Goal: Task Accomplishment & Management: Manage account settings

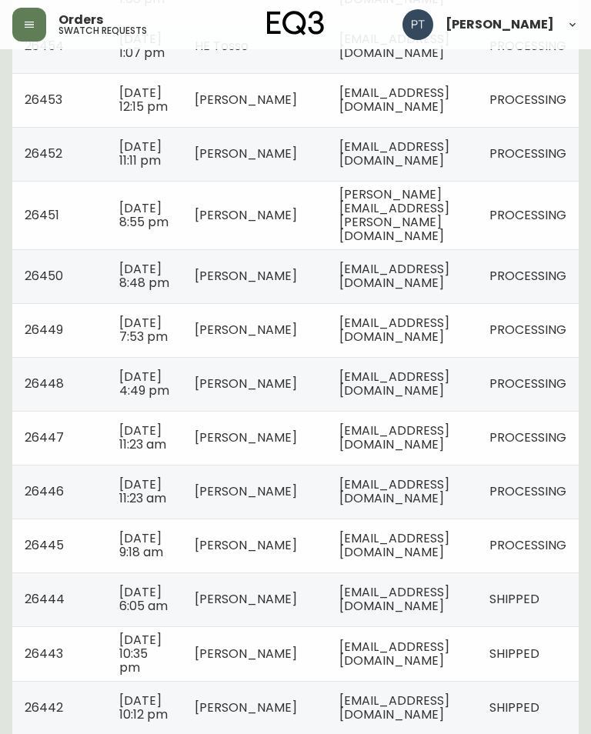
scroll to position [0, 55]
click at [441, 572] on td "[EMAIL_ADDRESS][DOMAIN_NAME]" at bounding box center [402, 545] width 150 height 54
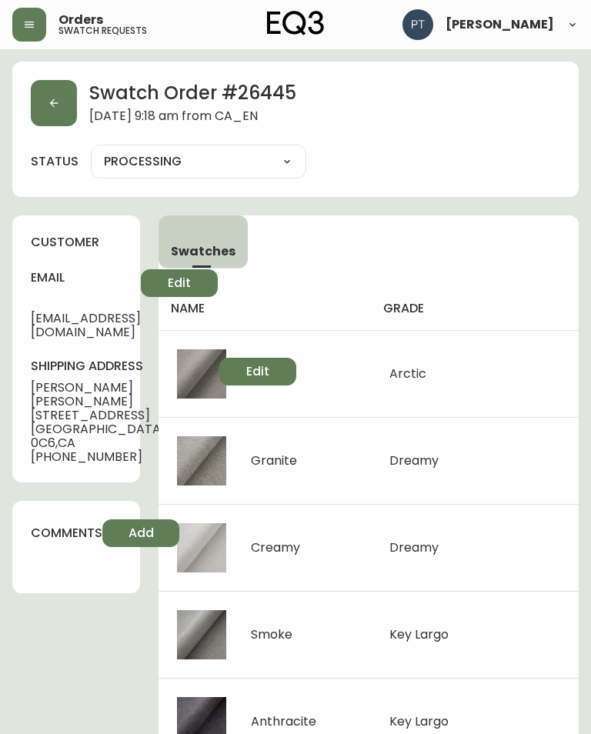
click at [46, 98] on button "button" at bounding box center [54, 103] width 46 height 46
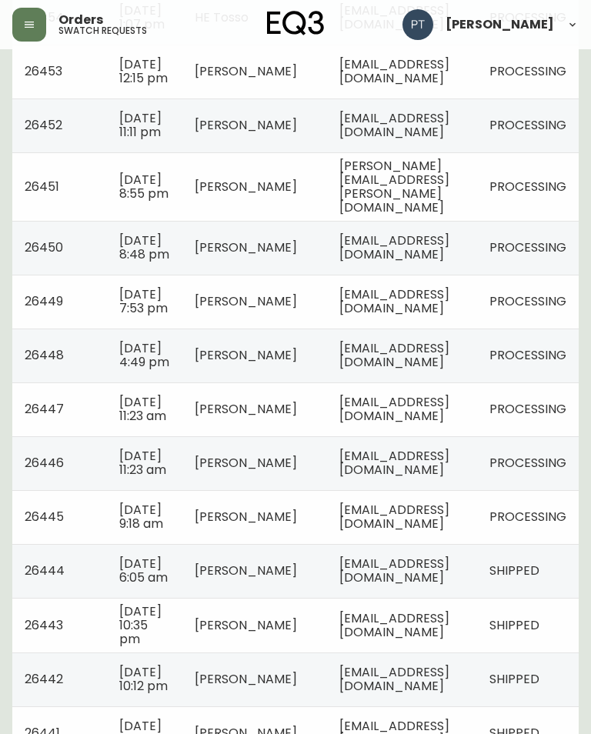
scroll to position [522, 0]
click at [502, 472] on span "PROCESSING" at bounding box center [527, 464] width 77 height 18
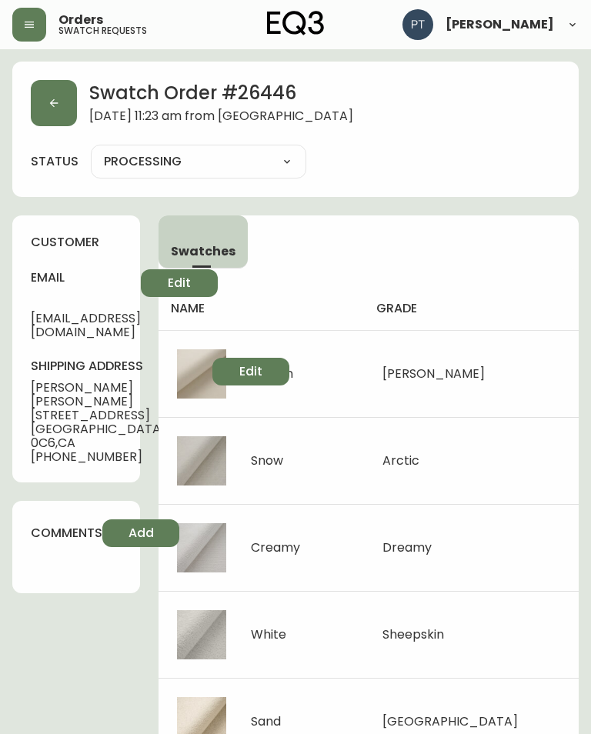
click at [62, 105] on button "button" at bounding box center [54, 103] width 46 height 46
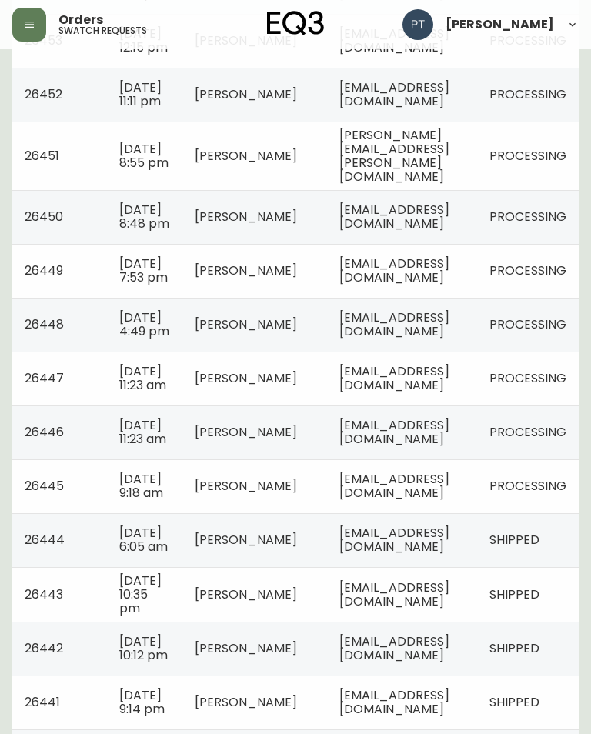
scroll to position [560, 0]
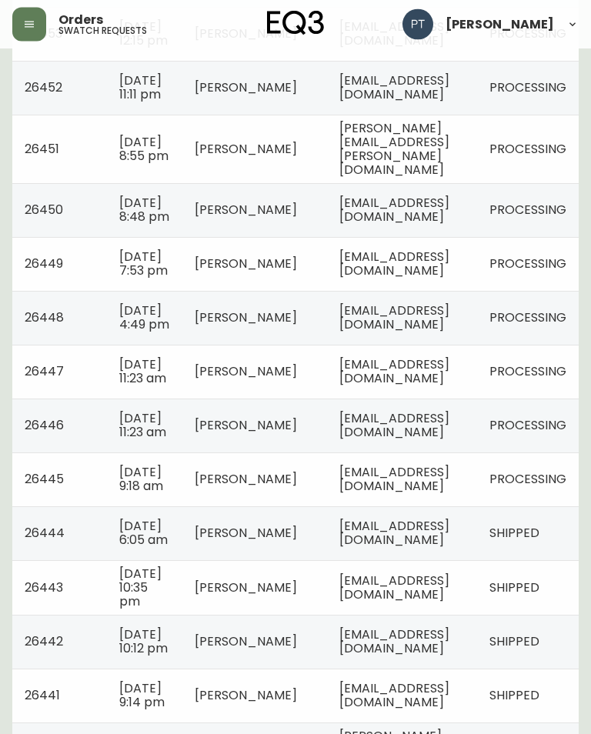
click at [426, 388] on span "[EMAIL_ADDRESS][DOMAIN_NAME]" at bounding box center [394, 372] width 110 height 32
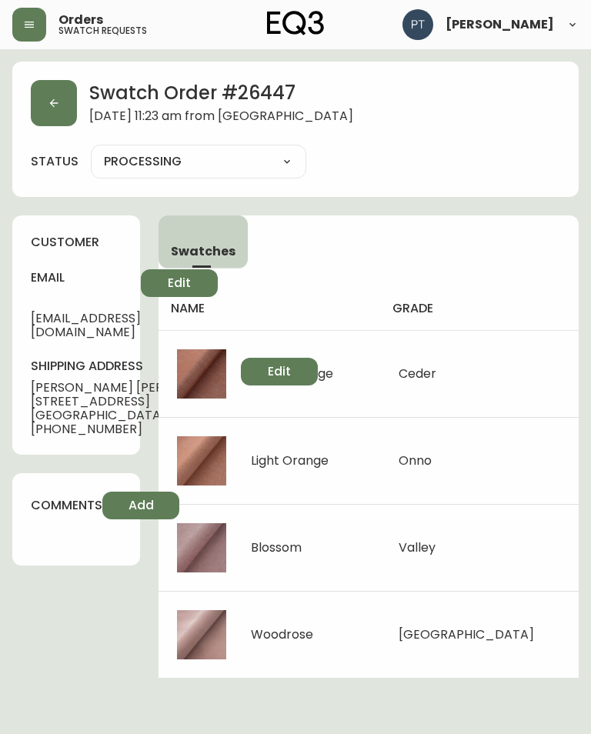
click at [74, 99] on button "button" at bounding box center [54, 103] width 46 height 46
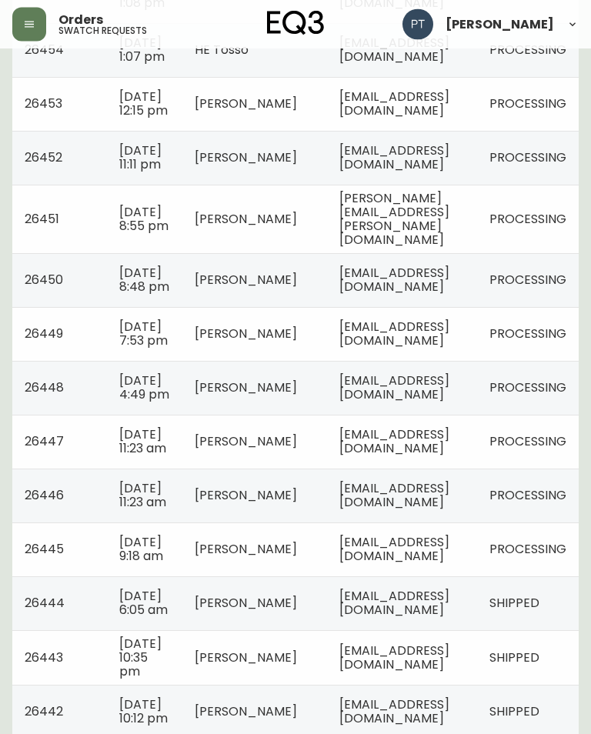
scroll to position [491, 0]
click at [477, 415] on td "[EMAIL_ADDRESS][DOMAIN_NAME]" at bounding box center [402, 388] width 150 height 54
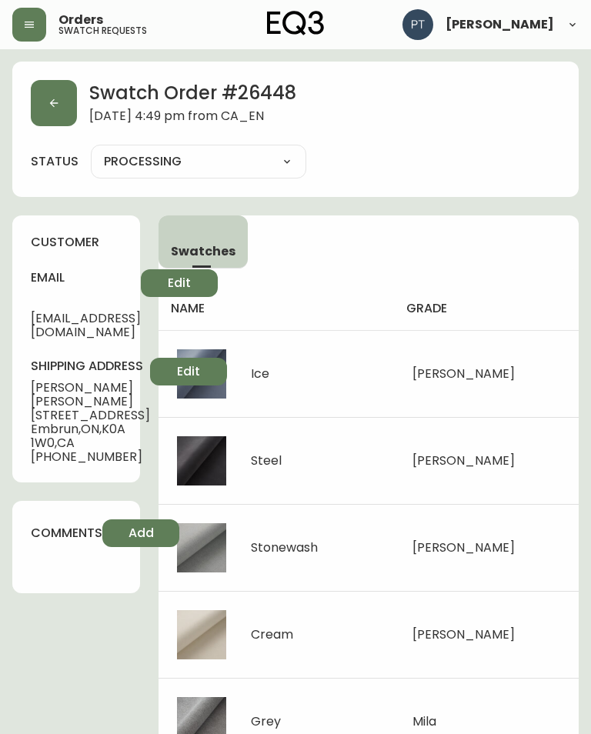
click at [59, 88] on button "button" at bounding box center [54, 103] width 46 height 46
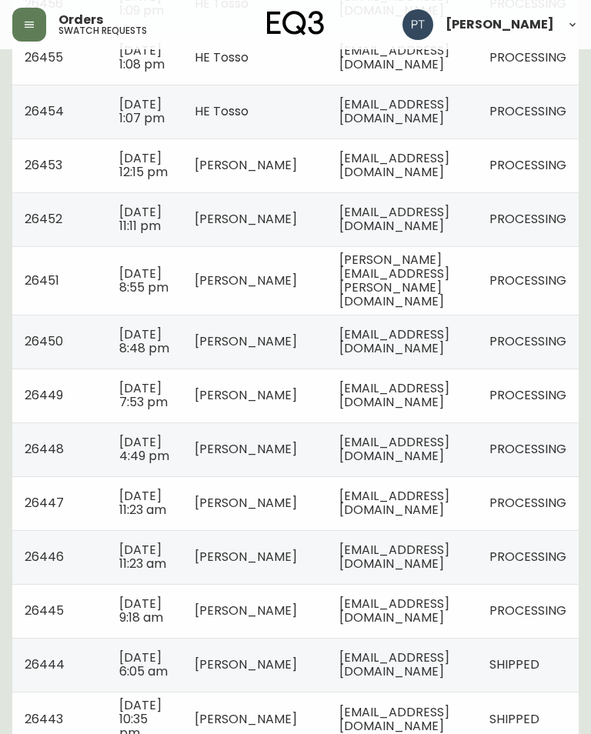
scroll to position [430, 0]
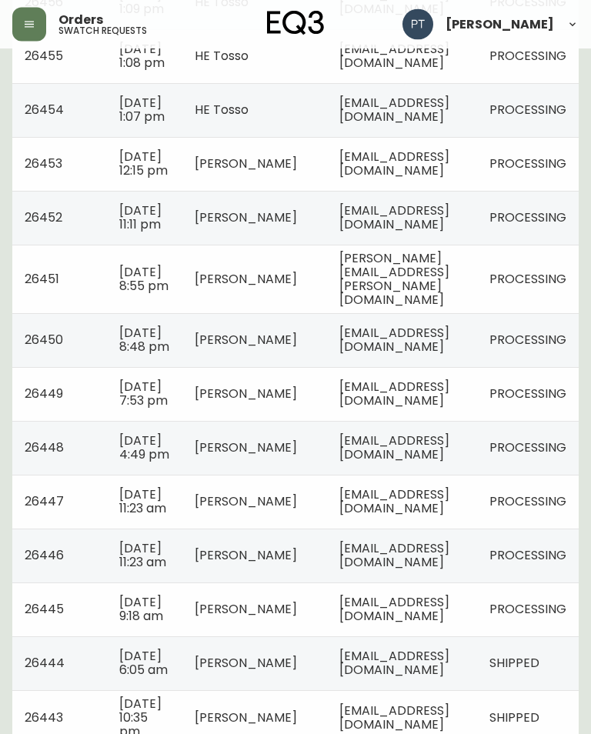
click at [449, 410] on span "[EMAIL_ADDRESS][DOMAIN_NAME]" at bounding box center [394, 394] width 110 height 32
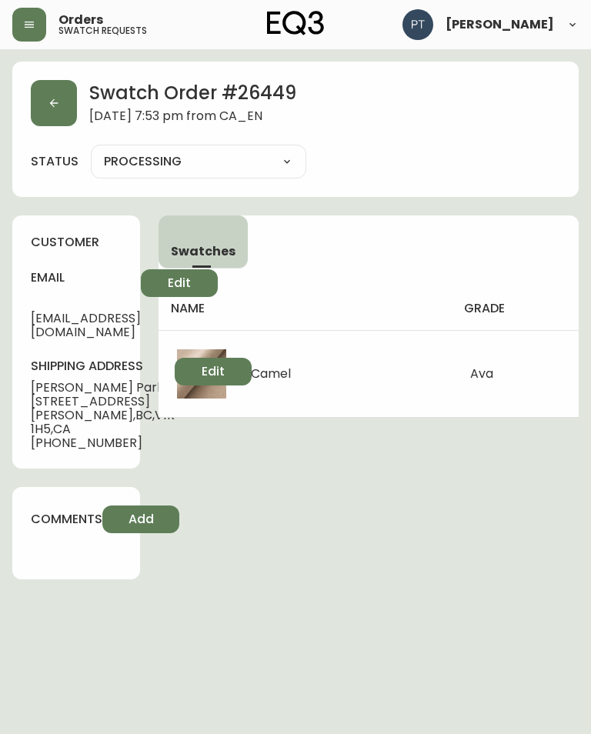
click at [62, 112] on button "button" at bounding box center [54, 103] width 46 height 46
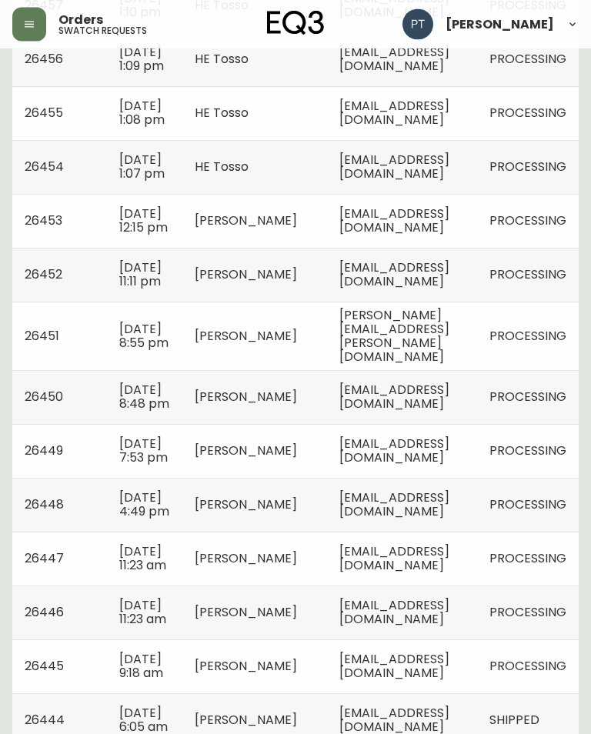
scroll to position [374, 0]
click at [446, 424] on td "[EMAIL_ADDRESS][DOMAIN_NAME]" at bounding box center [402, 397] width 150 height 54
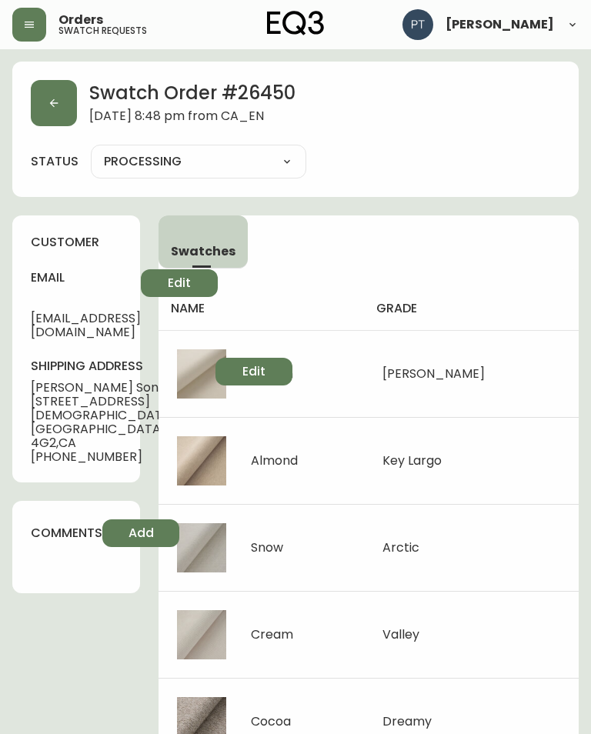
click at [45, 97] on button "button" at bounding box center [54, 103] width 46 height 46
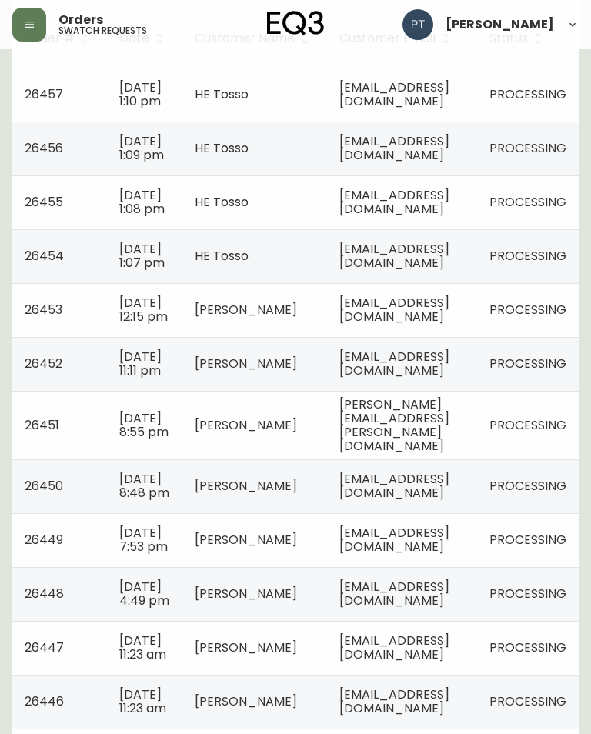
scroll to position [283, 0]
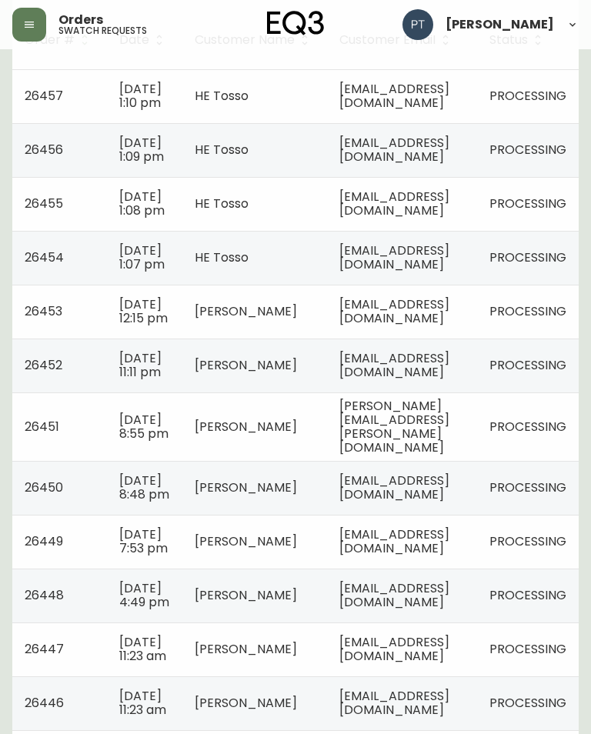
click at [189, 428] on td "[PERSON_NAME]" at bounding box center [254, 426] width 145 height 68
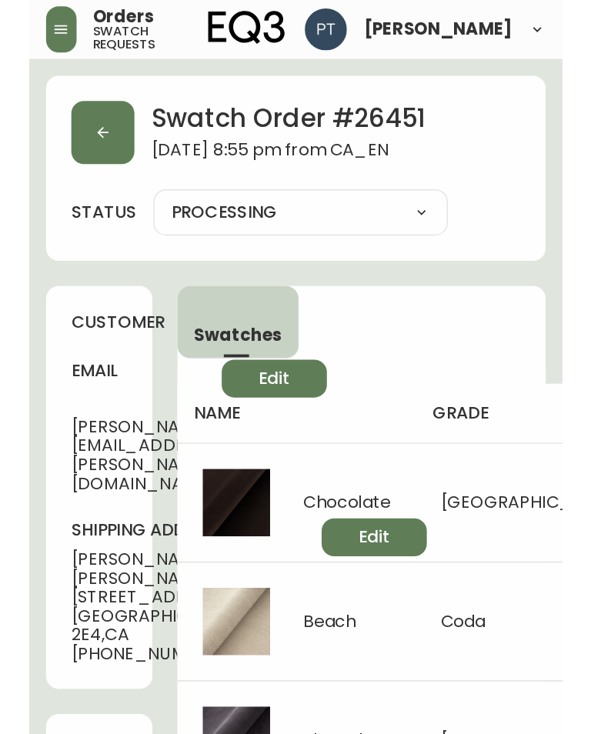
scroll to position [8, 0]
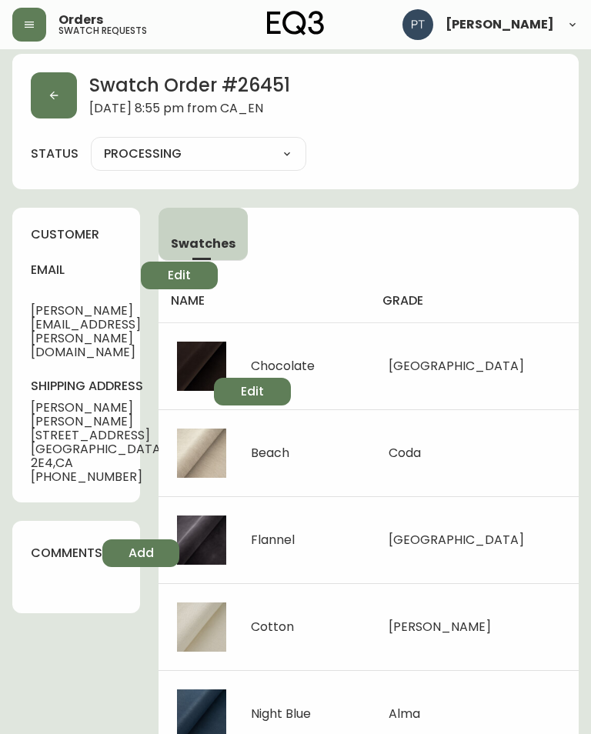
click at [52, 86] on button "button" at bounding box center [54, 95] width 46 height 46
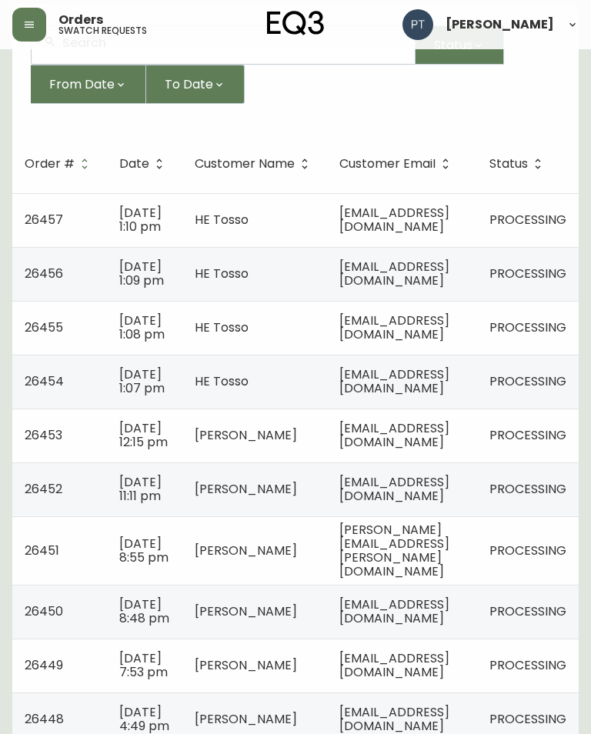
scroll to position [161, 0]
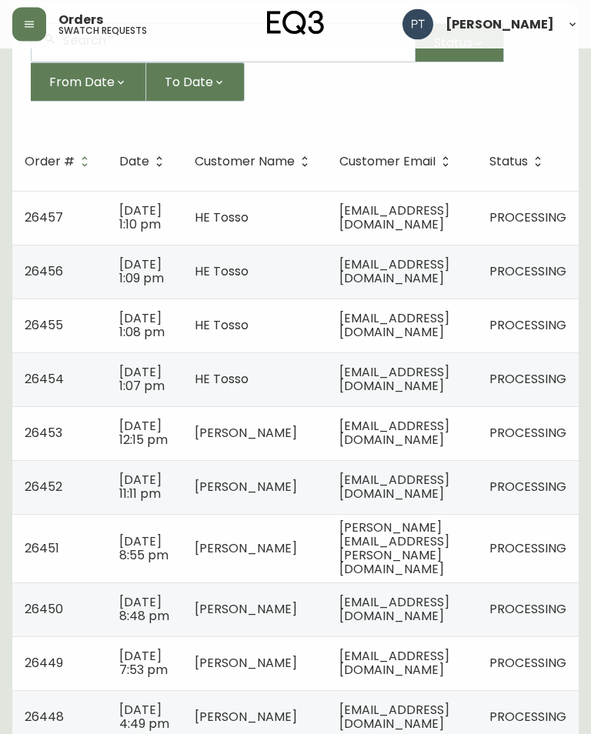
click at [439, 491] on td "[EMAIL_ADDRESS][DOMAIN_NAME]" at bounding box center [402, 488] width 150 height 54
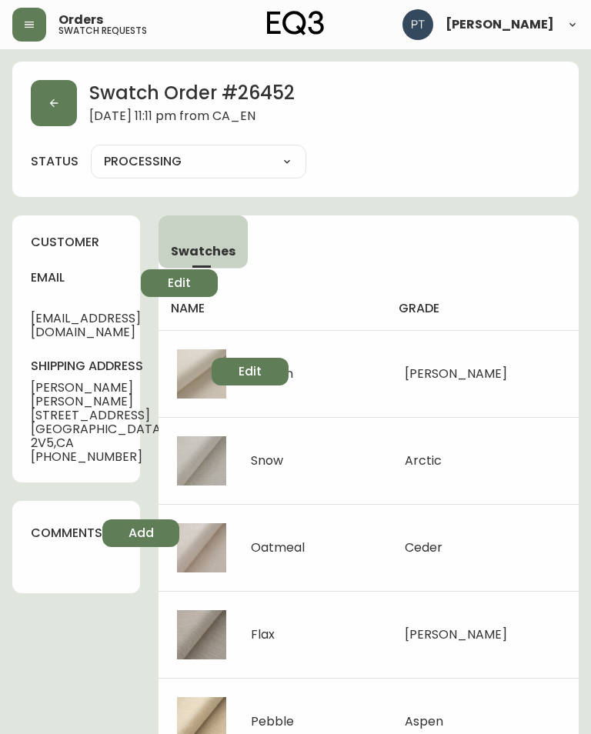
click at [63, 102] on button "button" at bounding box center [54, 103] width 46 height 46
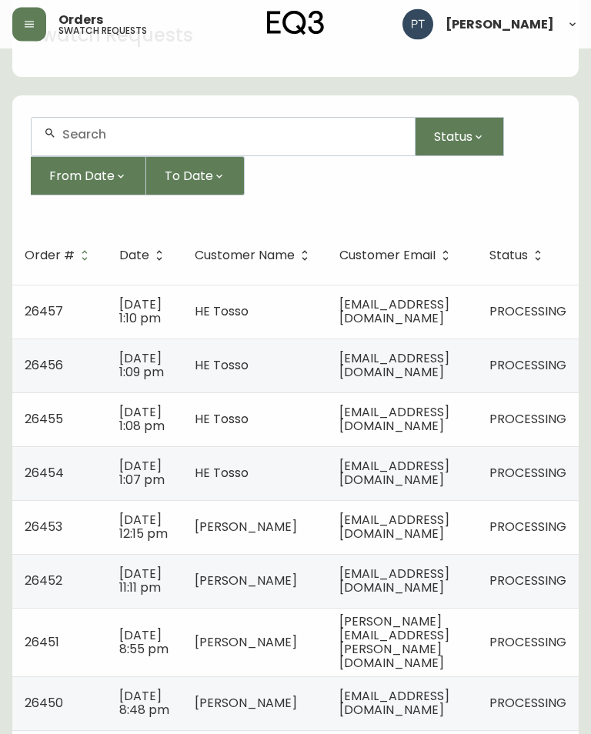
scroll to position [73, 0]
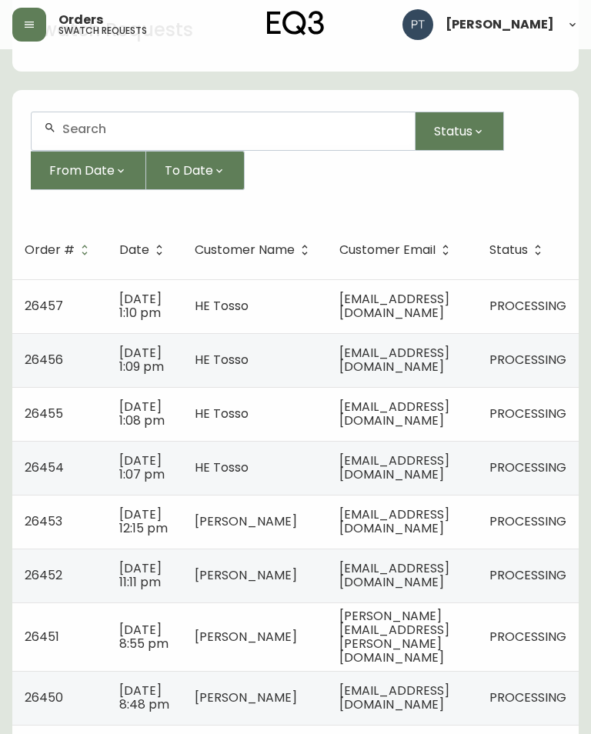
click at [438, 523] on span "[EMAIL_ADDRESS][DOMAIN_NAME]" at bounding box center [394, 521] width 110 height 32
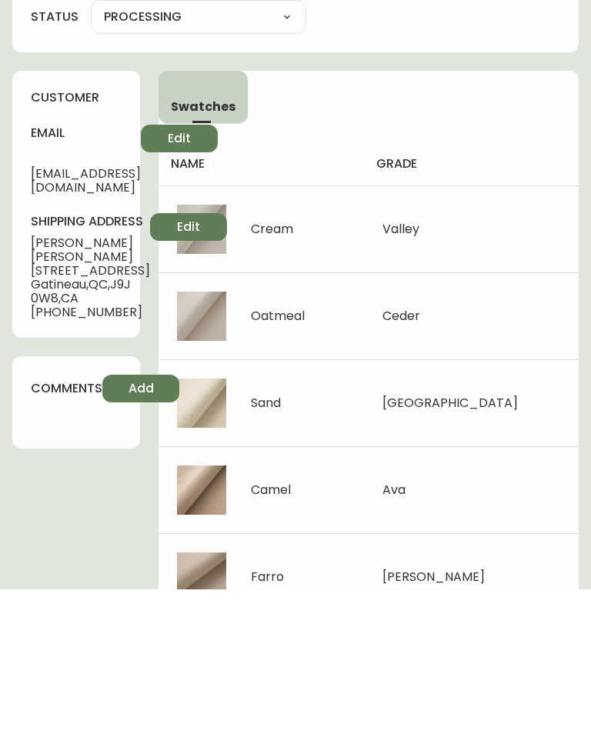
scroll to position [95, 0]
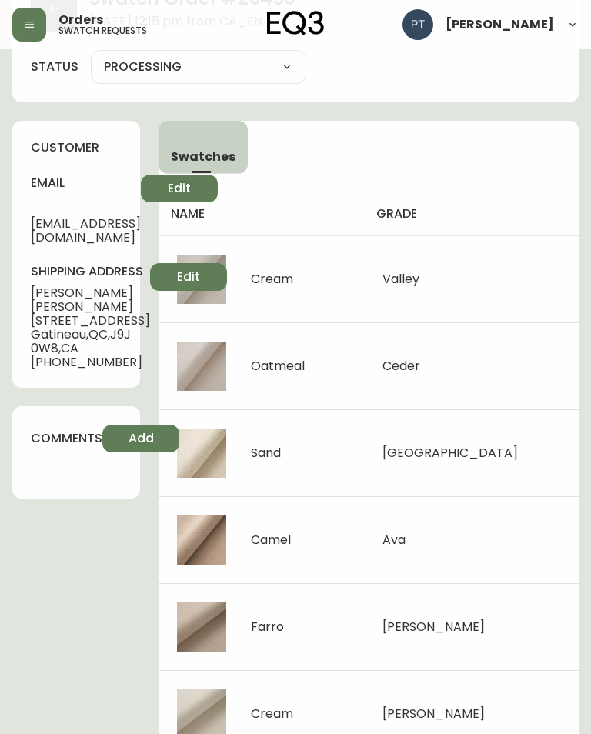
click at [71, 71] on label "status" at bounding box center [55, 66] width 48 height 17
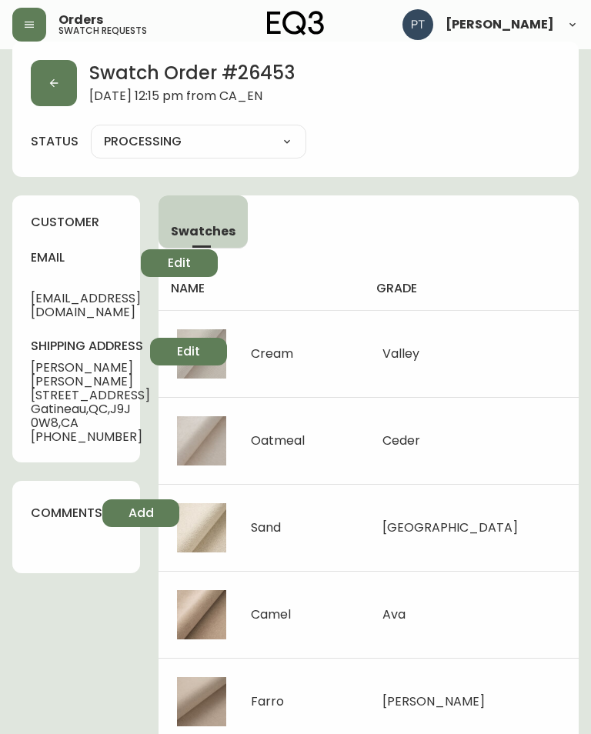
scroll to position [0, 0]
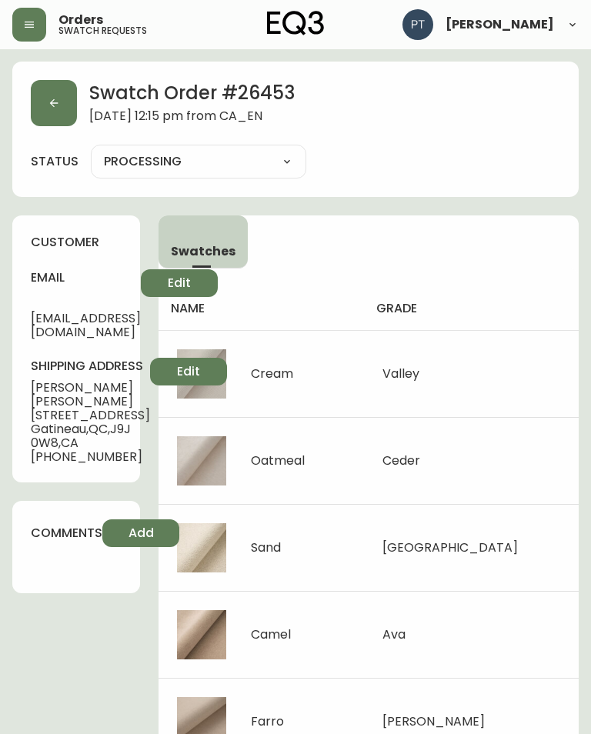
click at [51, 85] on button "button" at bounding box center [54, 103] width 46 height 46
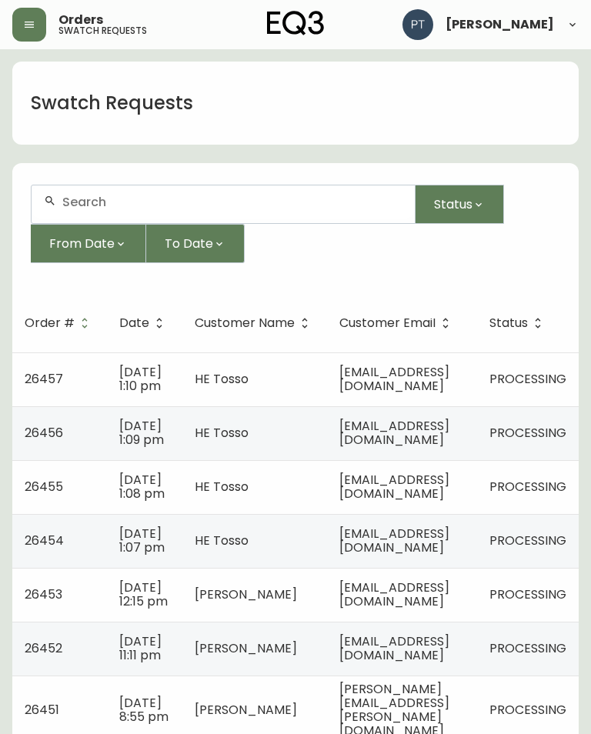
click at [428, 540] on span "[EMAIL_ADDRESS][DOMAIN_NAME]" at bounding box center [394, 541] width 110 height 32
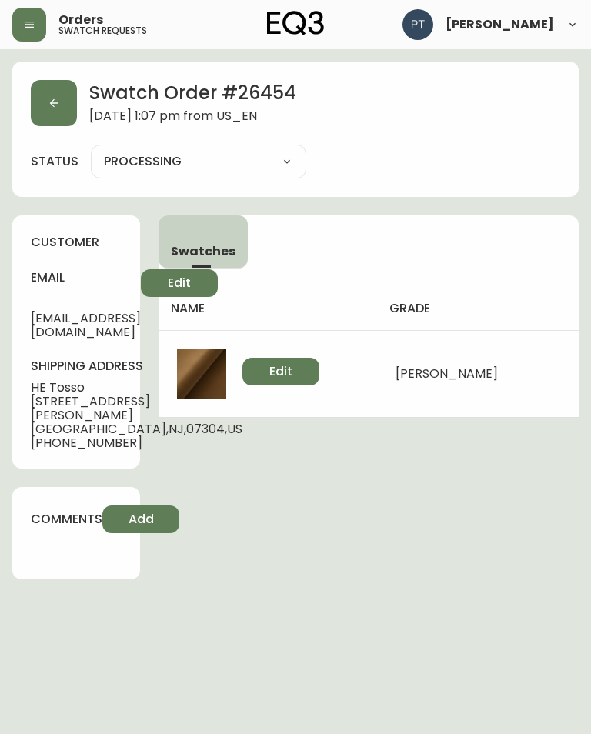
click at [48, 94] on button "button" at bounding box center [54, 103] width 46 height 46
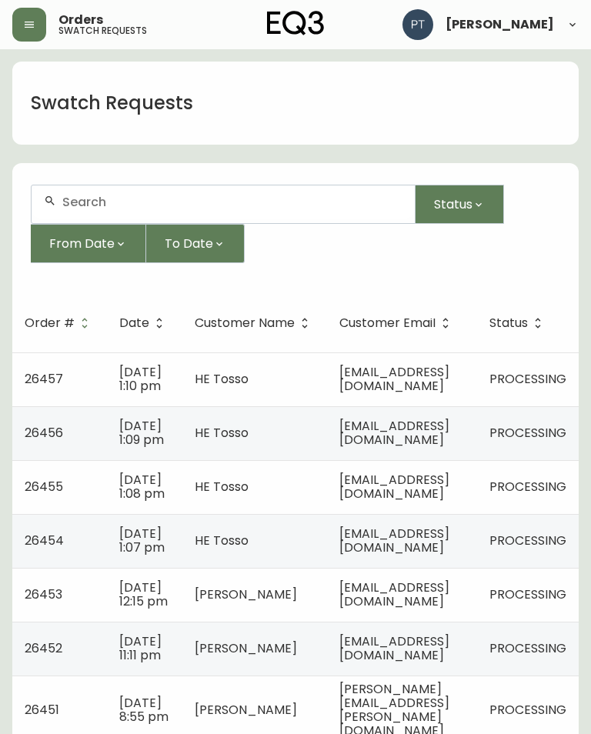
click at [435, 475] on td "[EMAIL_ADDRESS][DOMAIN_NAME]" at bounding box center [402, 487] width 150 height 54
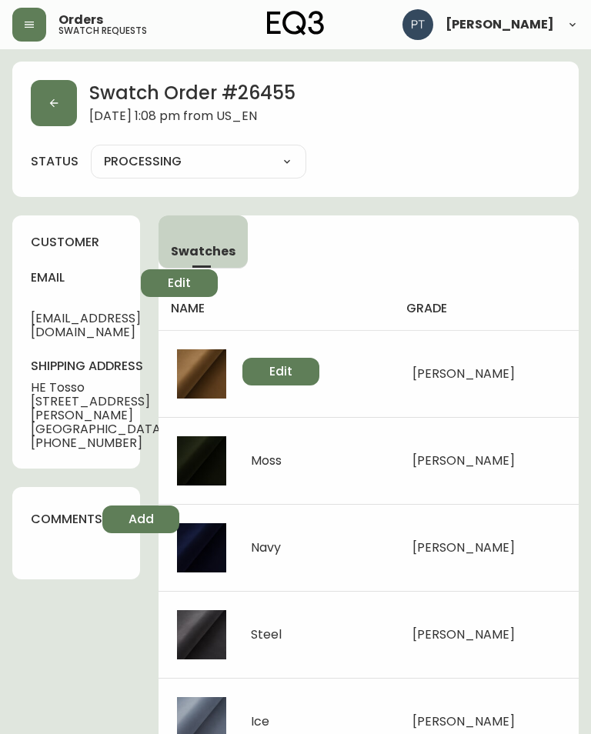
click at [298, 52] on main "Swatch Order # 26455 [DATE] 1:08 pm from [GEOGRAPHIC_DATA] status PROCESSING PR…" at bounding box center [295, 624] width 591 height 1151
click at [45, 108] on button "button" at bounding box center [54, 103] width 46 height 46
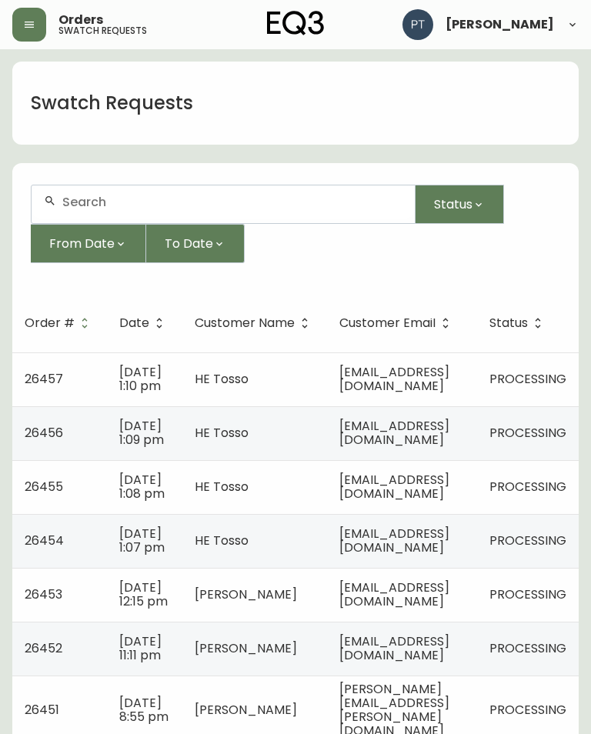
click at [477, 437] on td "[EMAIL_ADDRESS][DOMAIN_NAME]" at bounding box center [402, 433] width 150 height 54
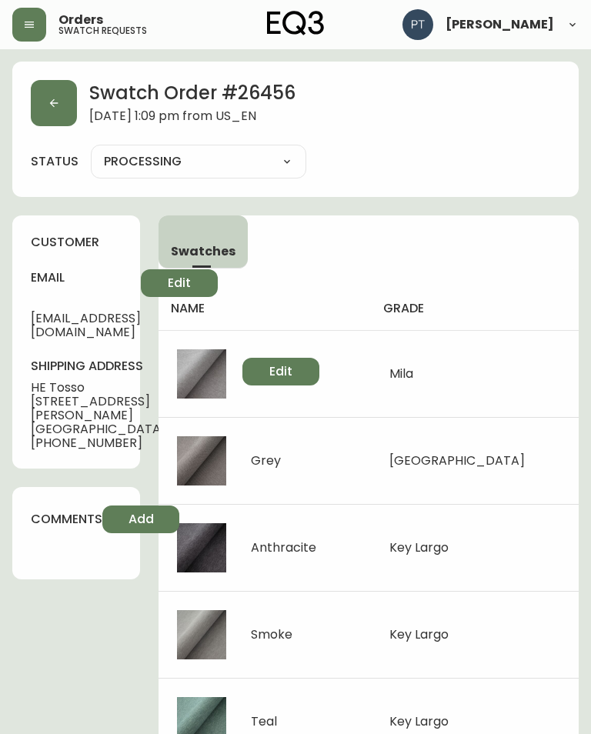
click at [59, 106] on icon "button" at bounding box center [54, 103] width 12 height 12
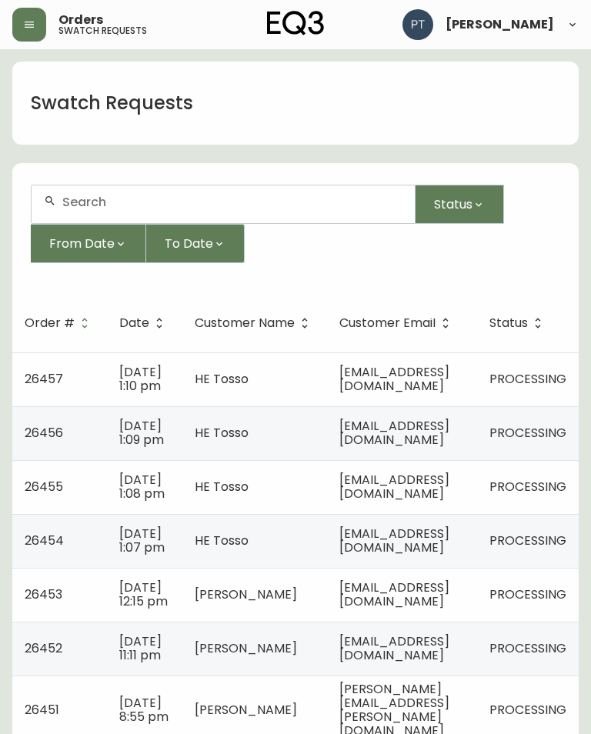
click at [190, 385] on td "HE Tosso" at bounding box center [254, 379] width 145 height 54
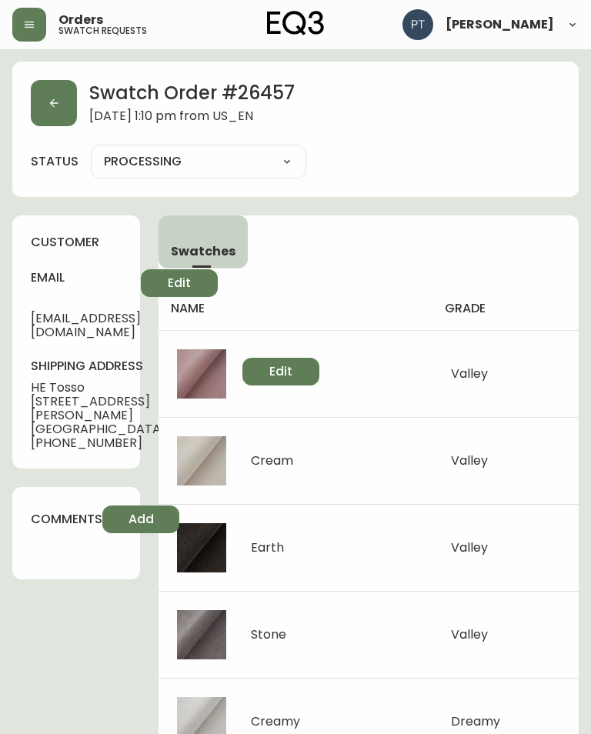
click at [49, 101] on icon "button" at bounding box center [54, 103] width 12 height 12
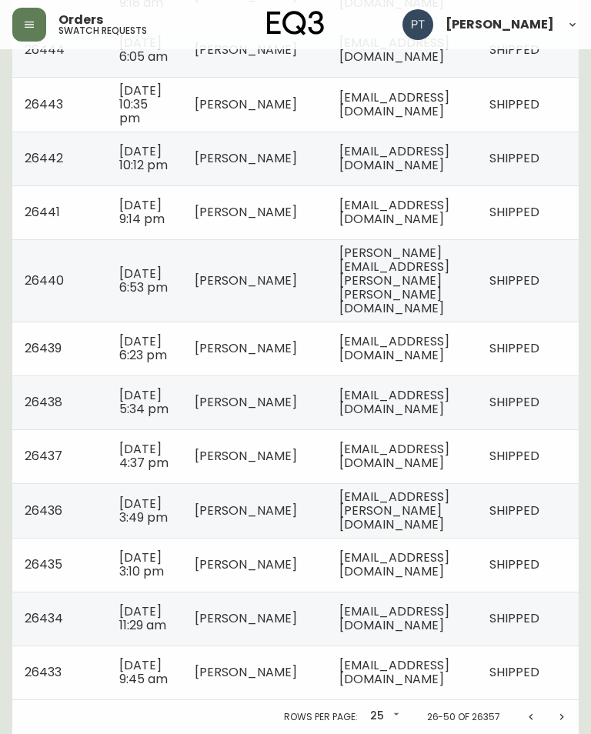
scroll to position [1161, 0]
click at [526, 723] on icon "Previous page" at bounding box center [531, 717] width 12 height 12
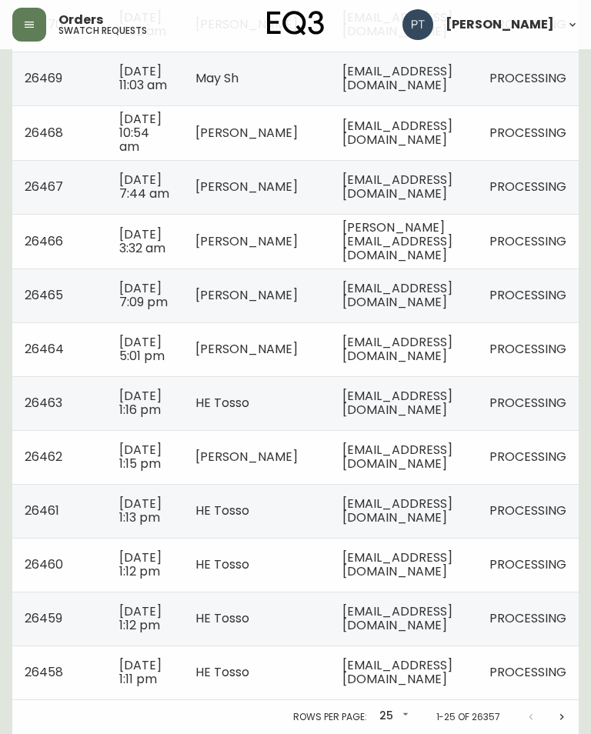
scroll to position [0, 102]
click at [432, 694] on td "[EMAIL_ADDRESS][DOMAIN_NAME]" at bounding box center [403, 672] width 147 height 54
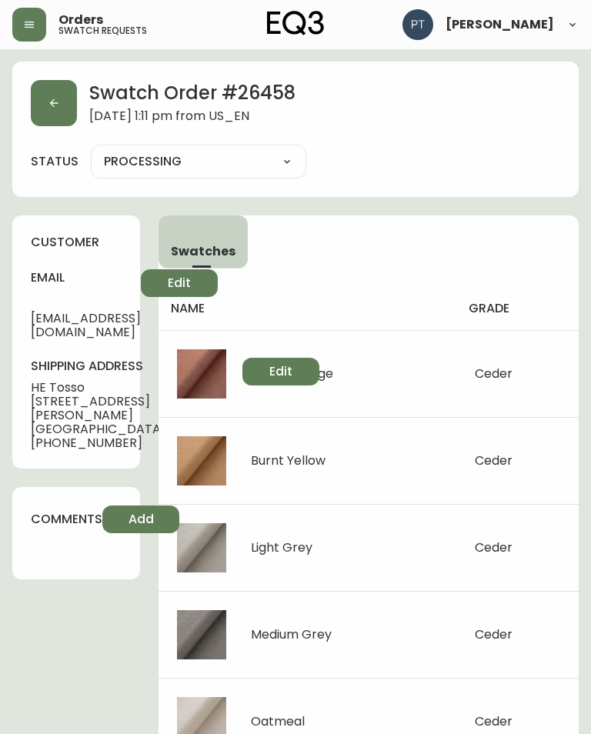
click at [58, 109] on button "button" at bounding box center [54, 103] width 46 height 46
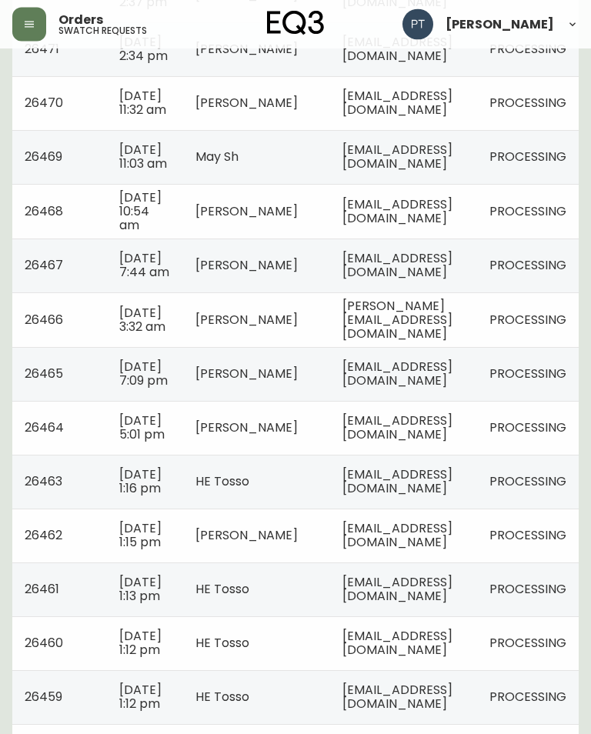
scroll to position [1101, 0]
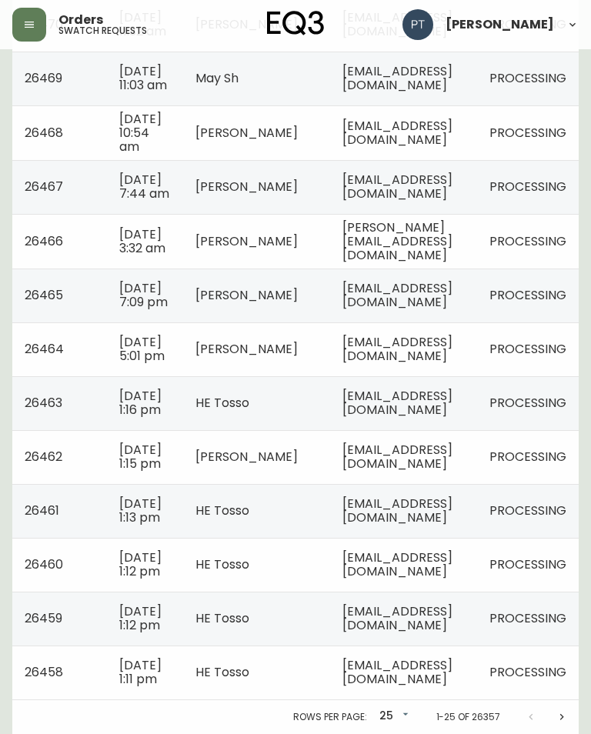
click at [467, 626] on td "[EMAIL_ADDRESS][DOMAIN_NAME]" at bounding box center [403, 618] width 147 height 54
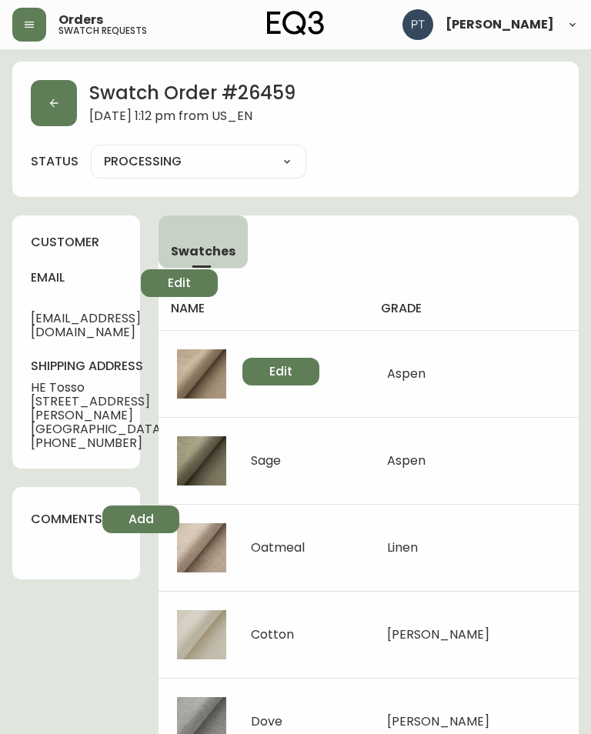
click at [53, 105] on icon "button" at bounding box center [54, 103] width 8 height 8
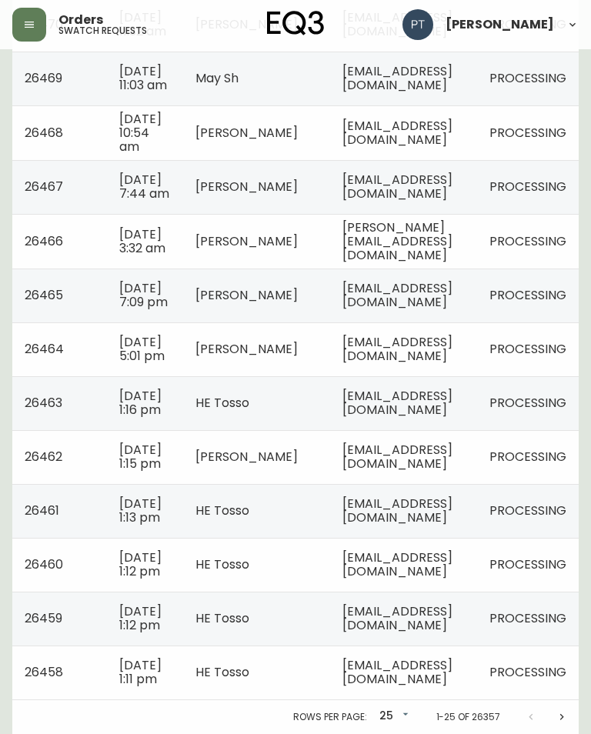
scroll to position [1101, 0]
click at [477, 624] on td "[EMAIL_ADDRESS][DOMAIN_NAME]" at bounding box center [403, 618] width 147 height 54
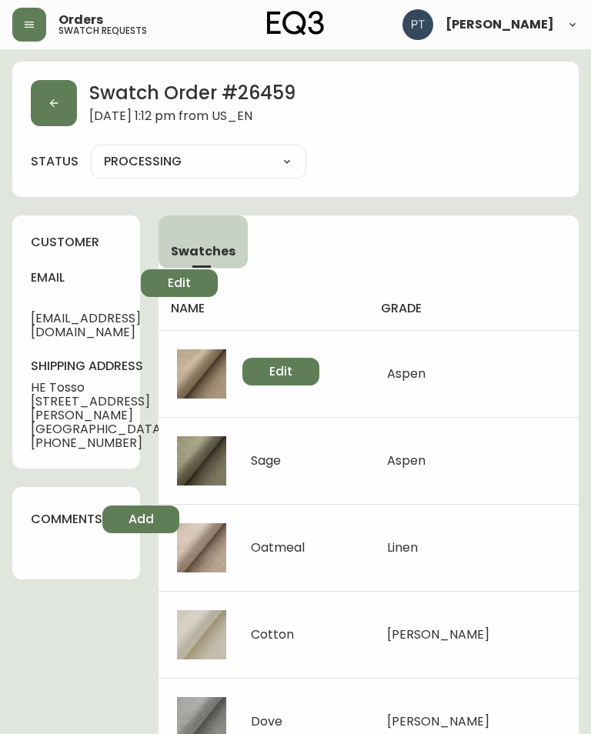
click at [58, 106] on icon "button" at bounding box center [54, 103] width 12 height 12
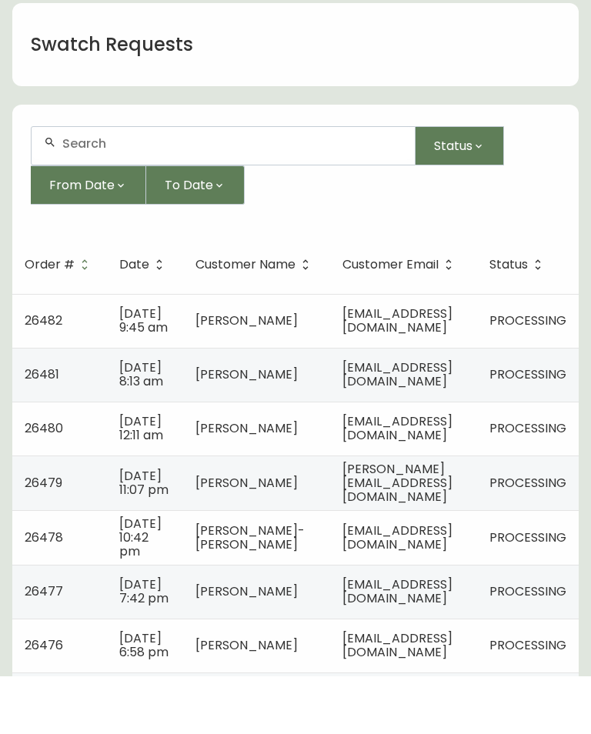
scroll to position [1078, 0]
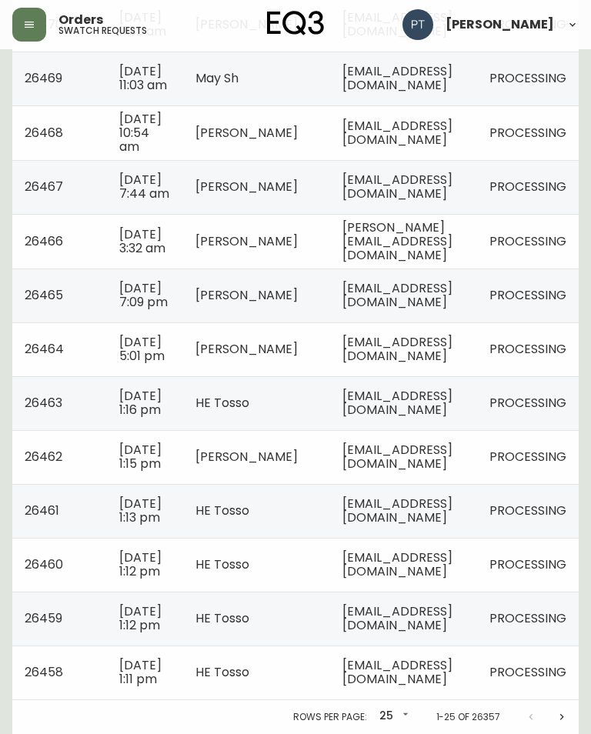
click at [425, 580] on span "[EMAIL_ADDRESS][DOMAIN_NAME]" at bounding box center [397, 564] width 110 height 32
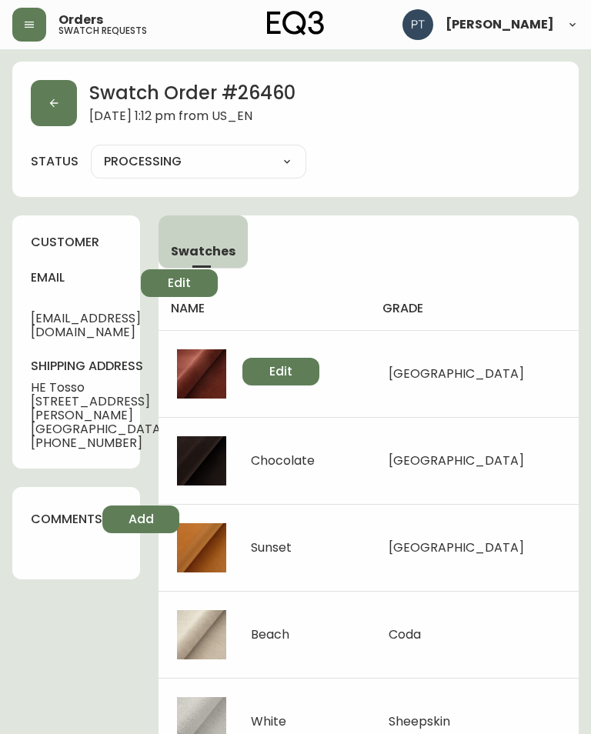
click at [60, 103] on button "button" at bounding box center [54, 103] width 46 height 46
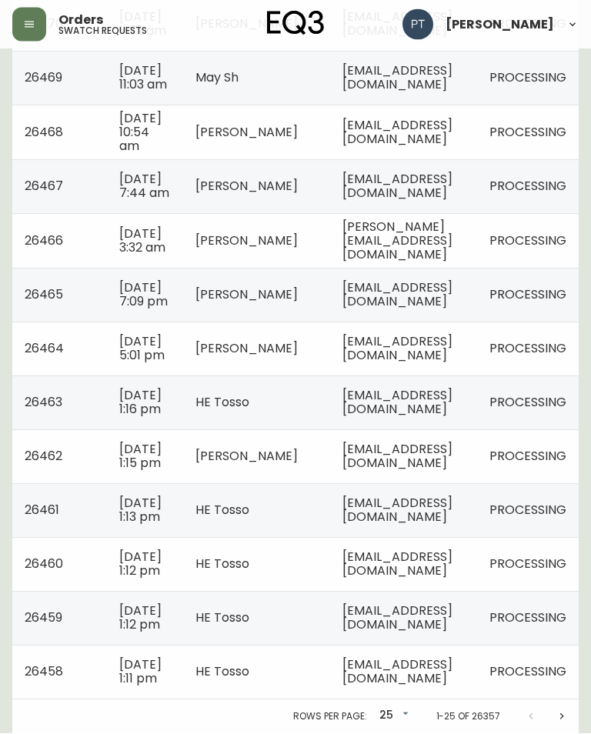
scroll to position [1078, 0]
click at [417, 526] on span "[EMAIL_ADDRESS][DOMAIN_NAME]" at bounding box center [397, 511] width 110 height 32
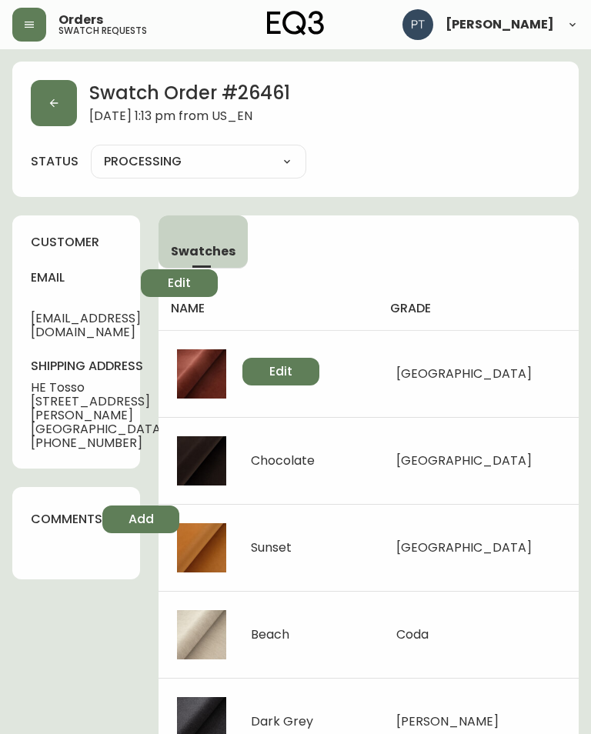
click at [42, 110] on button "button" at bounding box center [54, 103] width 46 height 46
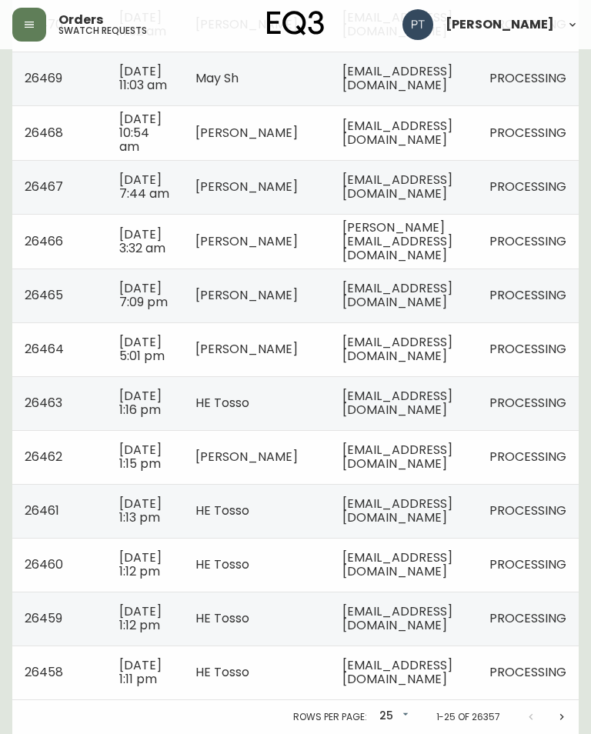
scroll to position [1078, 0]
click at [418, 472] on span "[EMAIL_ADDRESS][DOMAIN_NAME]" at bounding box center [397, 457] width 110 height 32
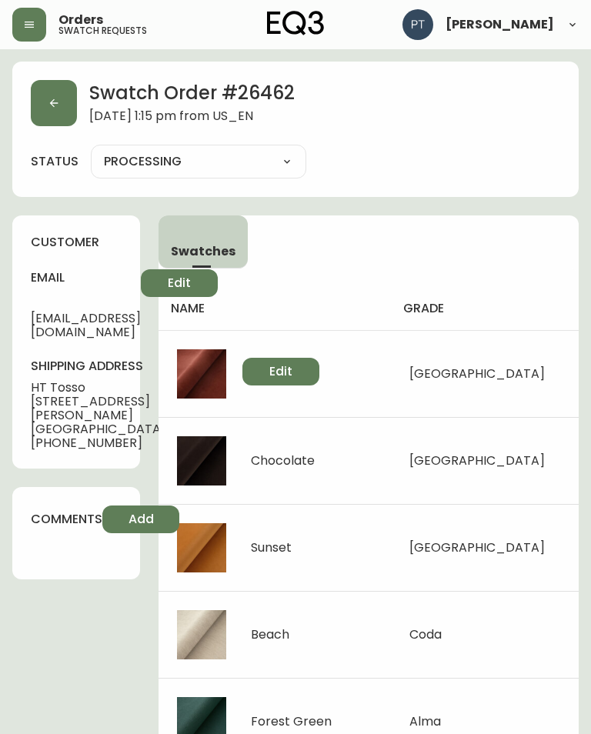
click at [55, 101] on icon "button" at bounding box center [54, 103] width 12 height 12
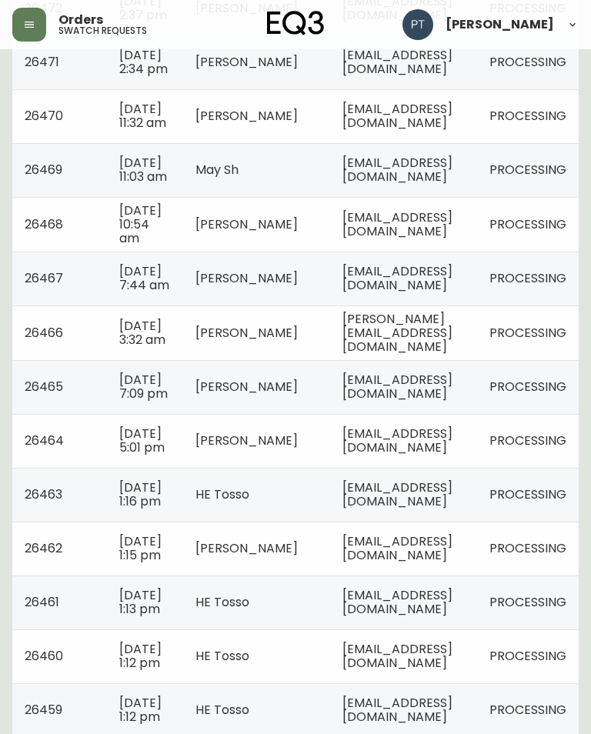
scroll to position [1101, 0]
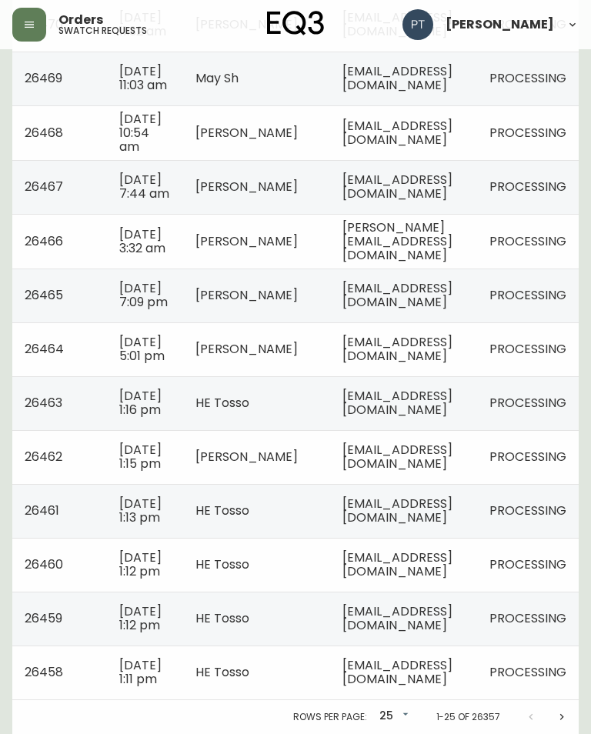
click at [567, 722] on icon "Next page" at bounding box center [561, 717] width 12 height 12
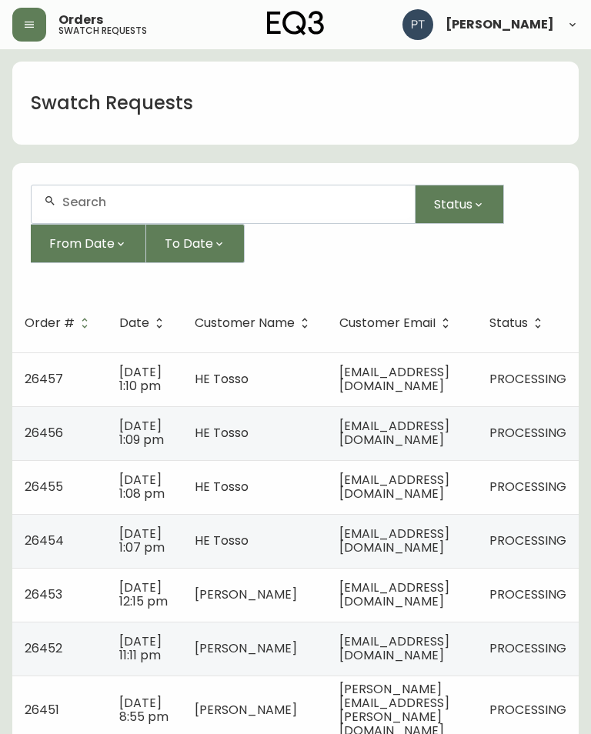
click at [477, 379] on td "[EMAIL_ADDRESS][DOMAIN_NAME]" at bounding box center [402, 379] width 150 height 54
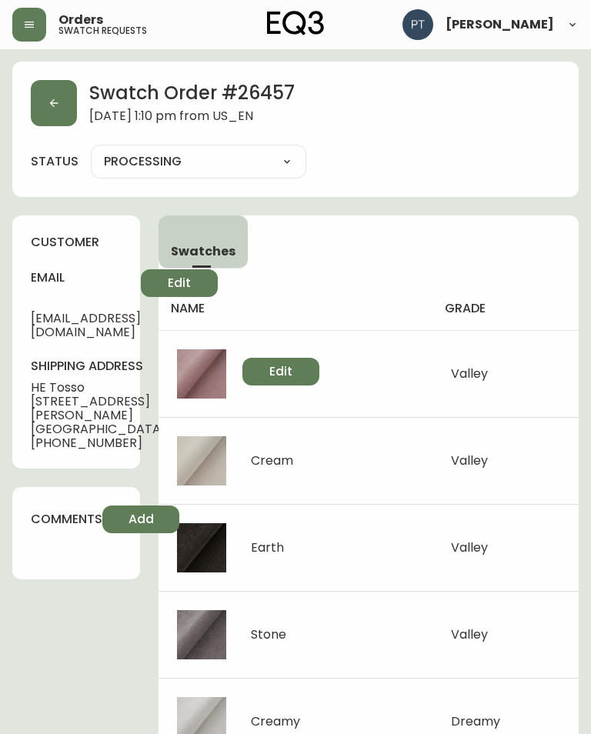
click at [74, 107] on button "button" at bounding box center [54, 103] width 46 height 46
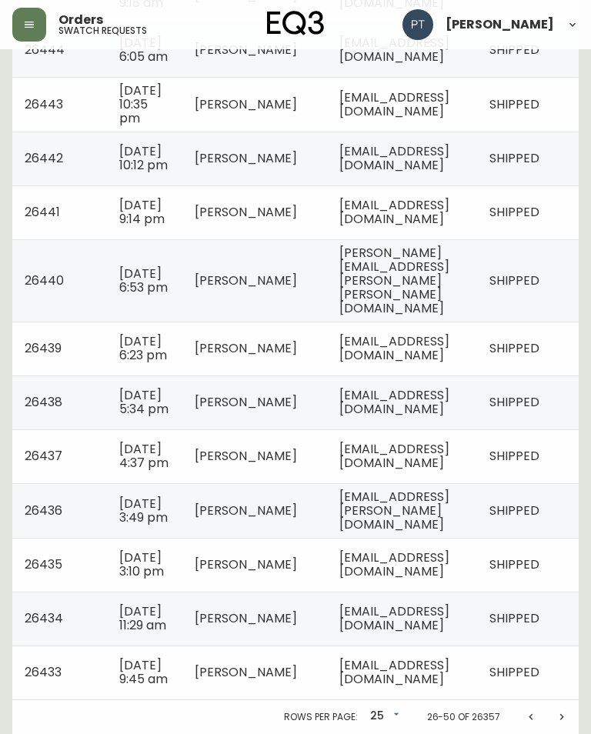
scroll to position [1161, 0]
click at [525, 723] on icon "Previous page" at bounding box center [531, 717] width 12 height 12
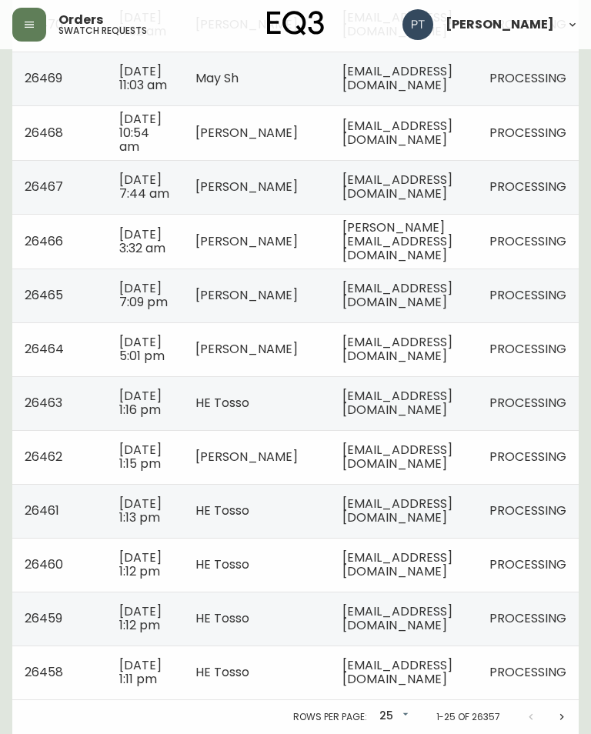
scroll to position [1078, 0]
click at [477, 699] on td "[EMAIL_ADDRESS][DOMAIN_NAME]" at bounding box center [403, 672] width 147 height 54
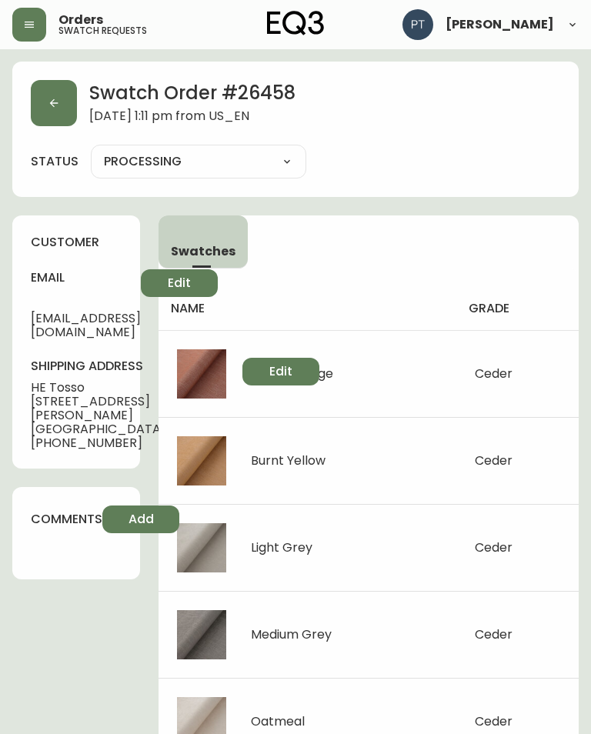
click at [52, 99] on icon "button" at bounding box center [54, 103] width 12 height 12
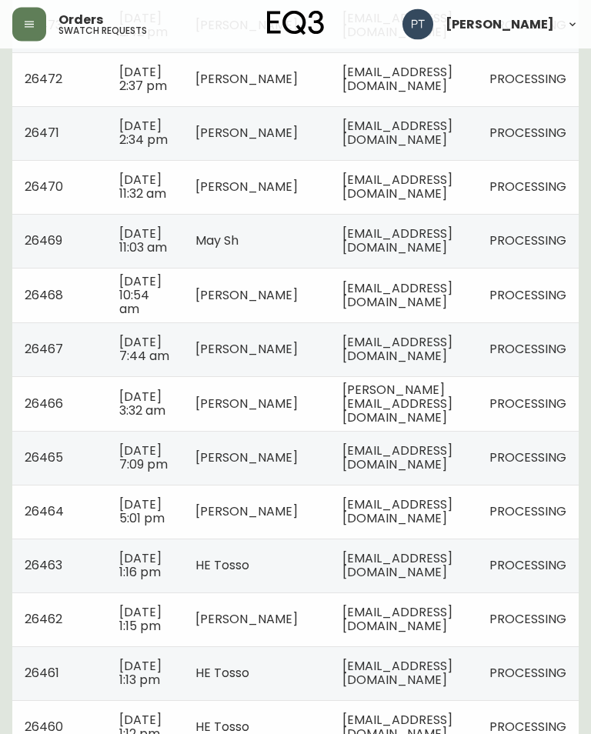
scroll to position [1101, 0]
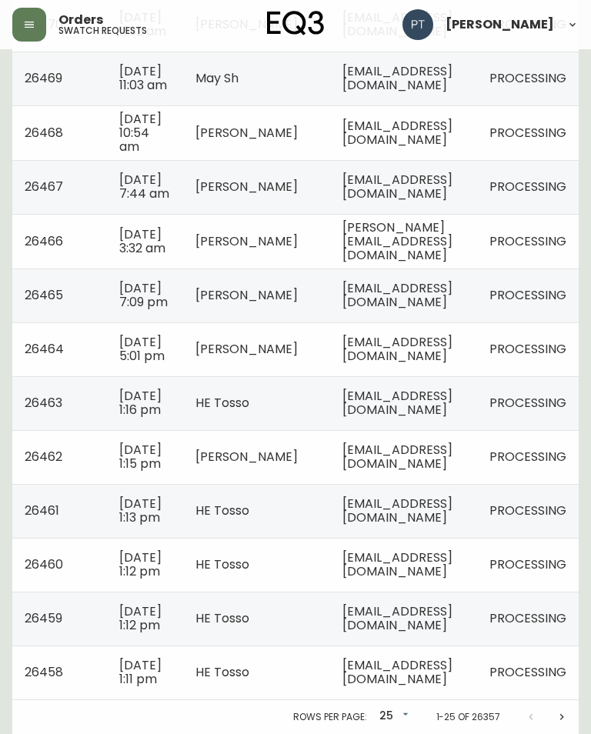
click at [477, 615] on td "[EMAIL_ADDRESS][DOMAIN_NAME]" at bounding box center [403, 618] width 147 height 54
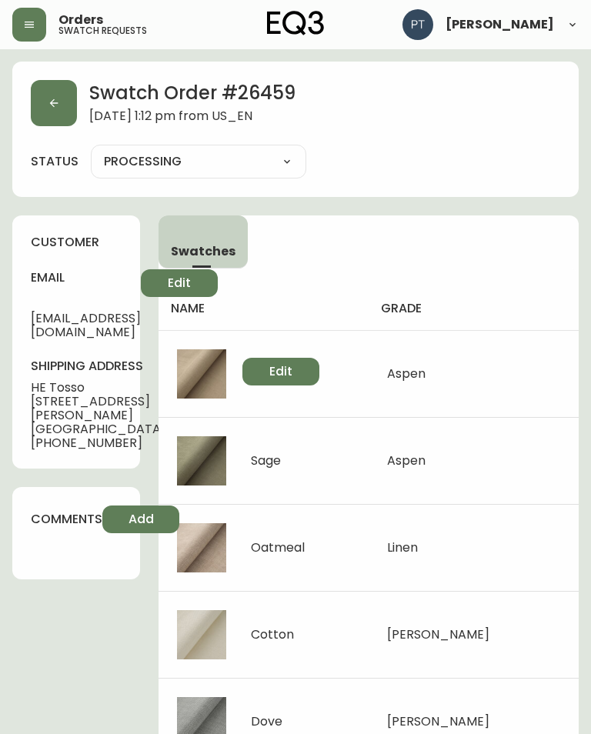
click at [53, 102] on icon "button" at bounding box center [54, 103] width 12 height 12
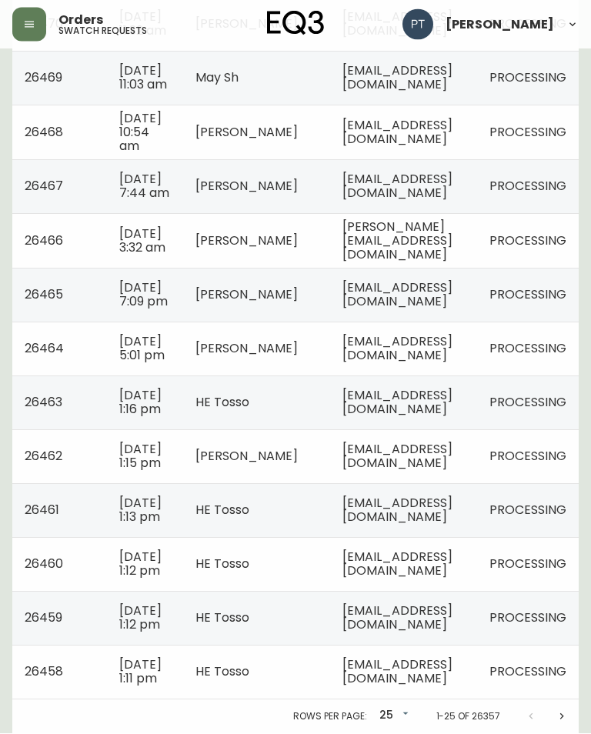
scroll to position [1101, 0]
click at [452, 565] on span "[EMAIL_ADDRESS][DOMAIN_NAME]" at bounding box center [397, 564] width 110 height 32
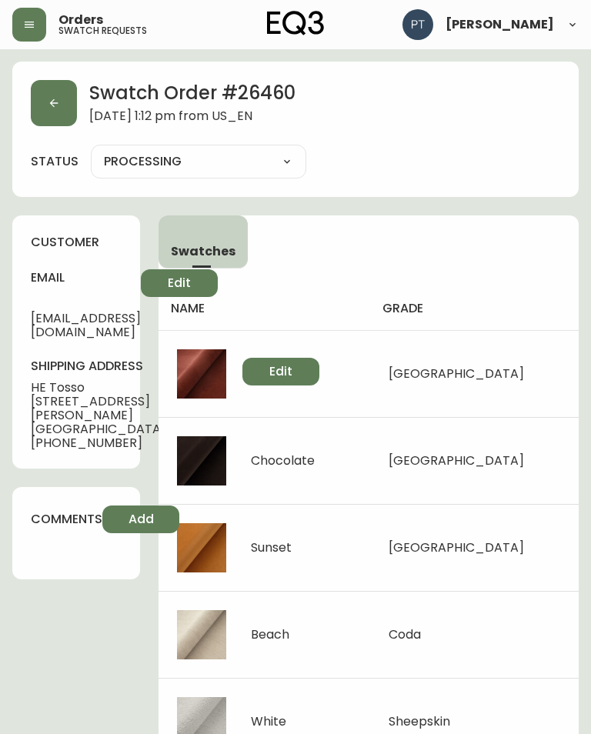
click at [68, 92] on button "button" at bounding box center [54, 103] width 46 height 46
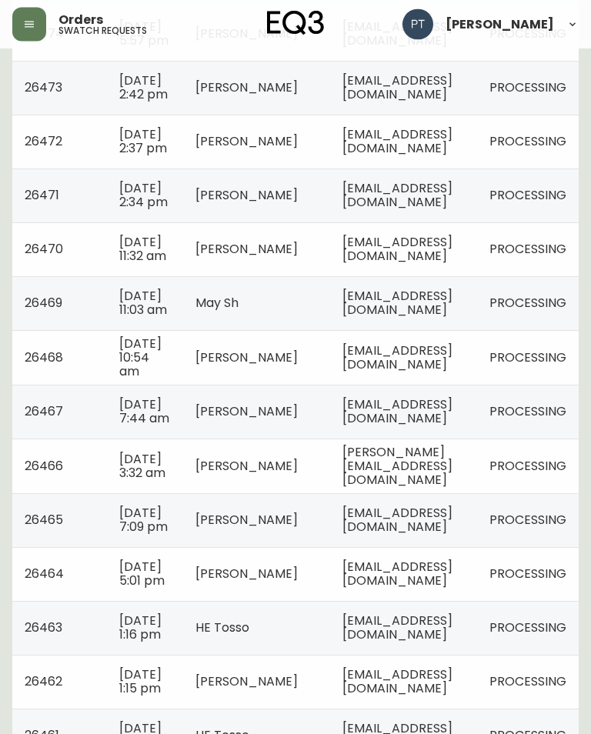
scroll to position [1078, 0]
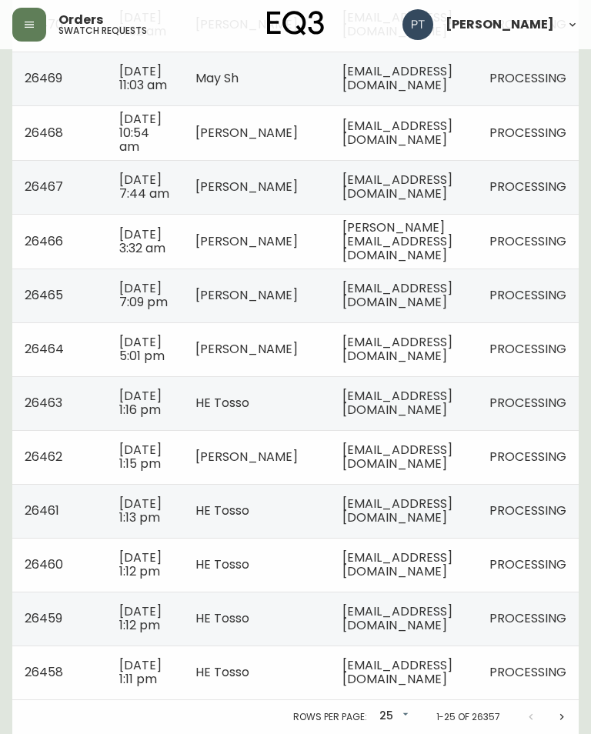
click at [428, 526] on span "[EMAIL_ADDRESS][DOMAIN_NAME]" at bounding box center [397, 511] width 110 height 32
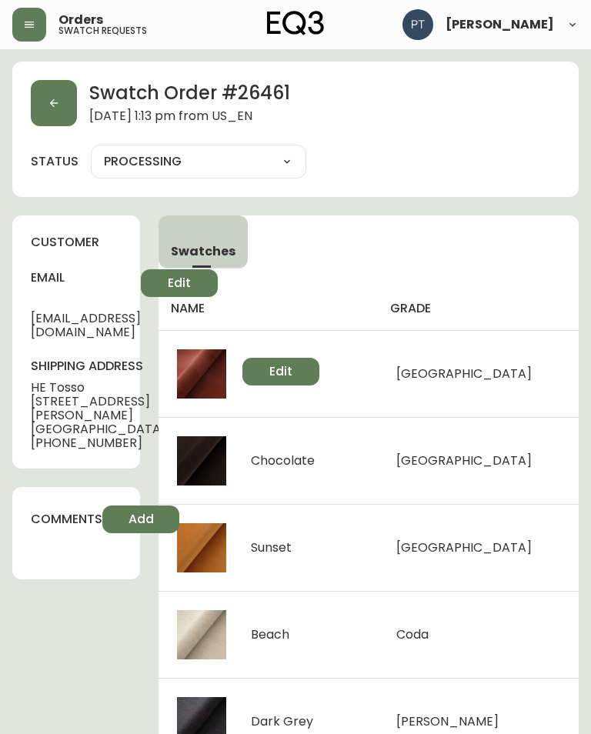
click at [40, 95] on button "button" at bounding box center [54, 103] width 46 height 46
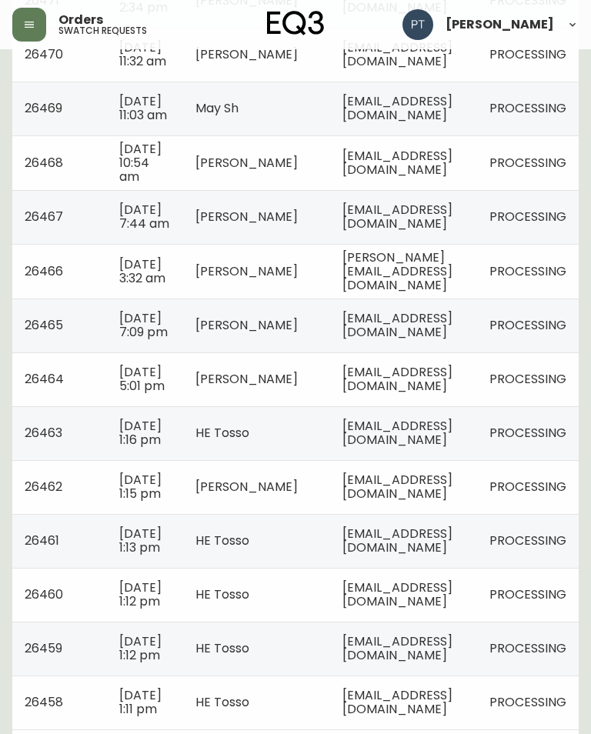
scroll to position [1078, 0]
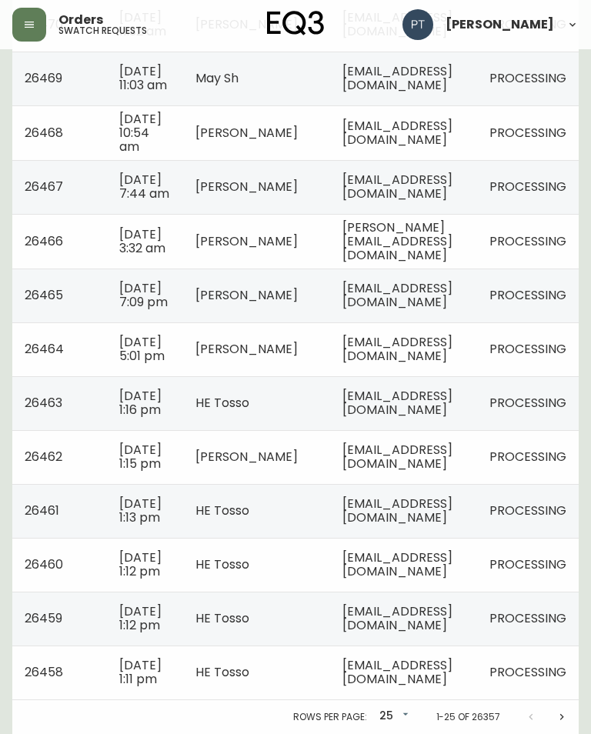
click at [416, 472] on span "[EMAIL_ADDRESS][DOMAIN_NAME]" at bounding box center [397, 457] width 110 height 32
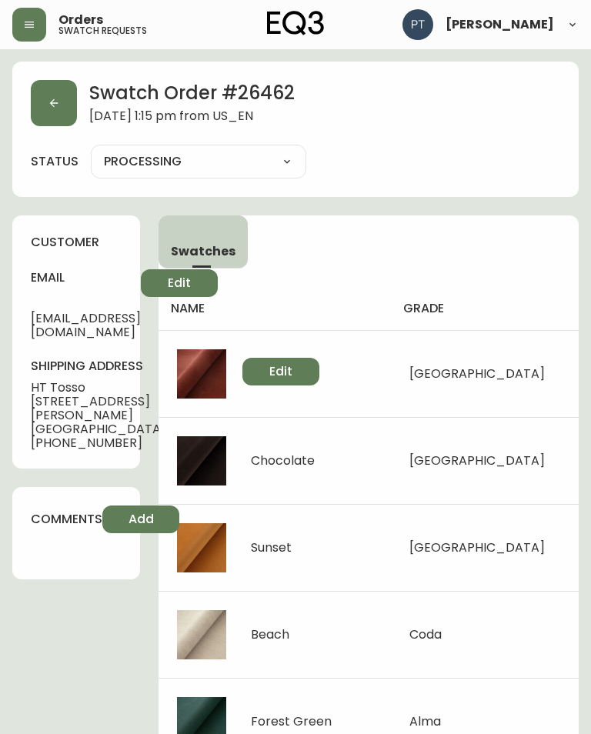
click at [45, 90] on button "button" at bounding box center [54, 103] width 46 height 46
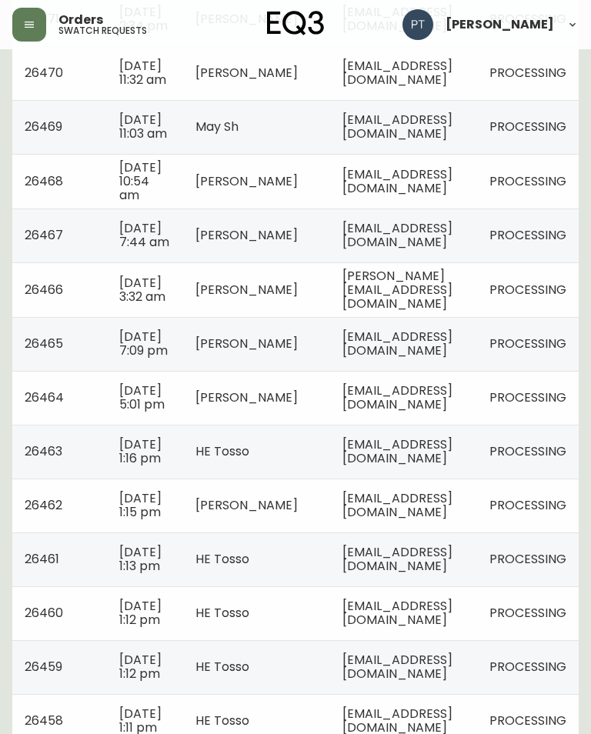
scroll to position [1078, 0]
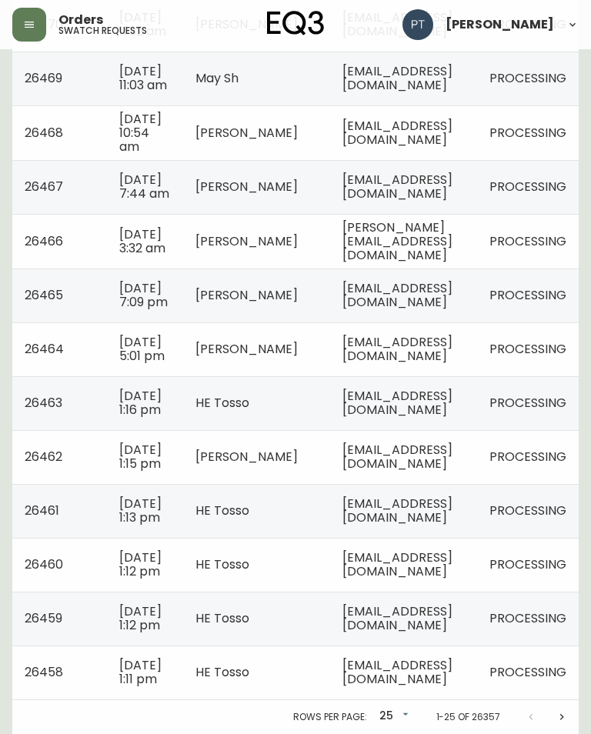
click at [423, 418] on span "[EMAIL_ADDRESS][DOMAIN_NAME]" at bounding box center [397, 403] width 110 height 32
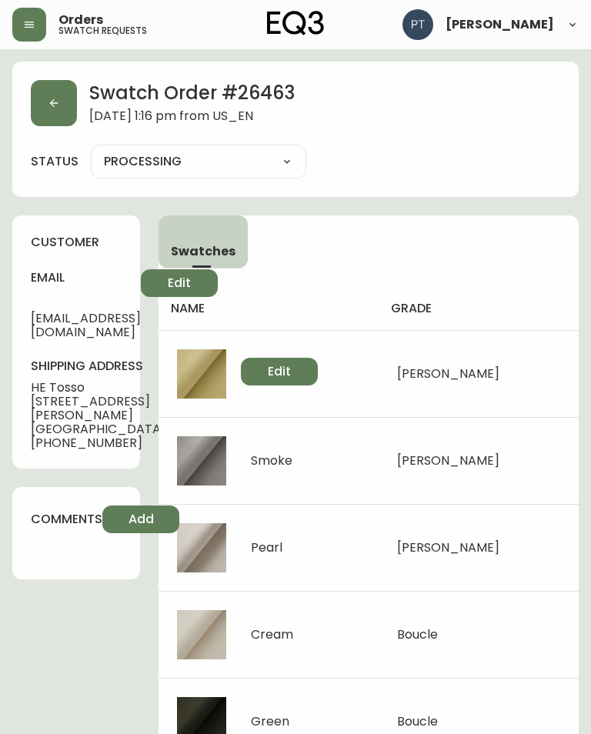
click at [51, 87] on button "button" at bounding box center [54, 103] width 46 height 46
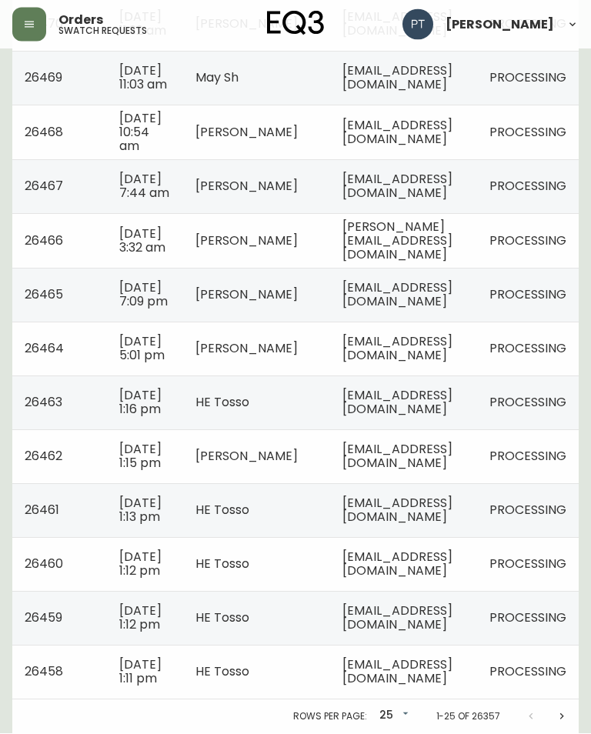
scroll to position [1078, 0]
click at [477, 357] on td "[EMAIL_ADDRESS][DOMAIN_NAME]" at bounding box center [403, 349] width 147 height 54
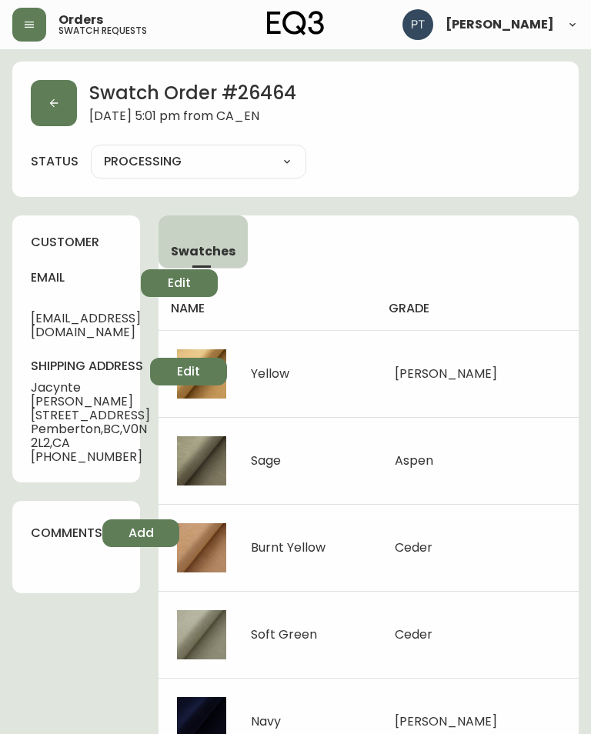
click at [48, 102] on icon "button" at bounding box center [54, 103] width 12 height 12
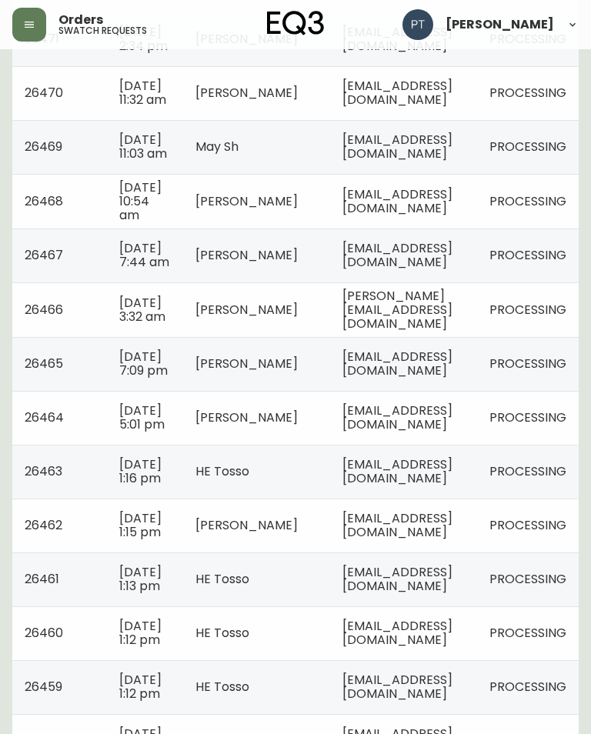
scroll to position [1078, 0]
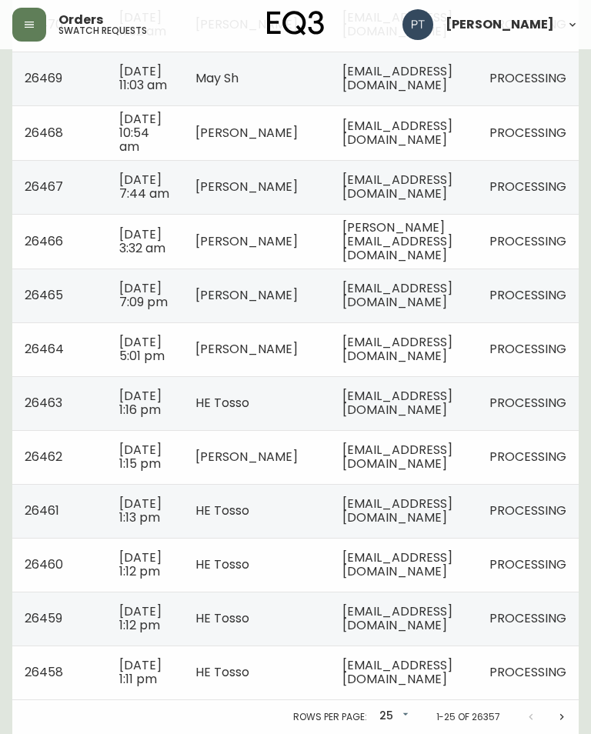
click at [452, 311] on span "[EMAIL_ADDRESS][DOMAIN_NAME]" at bounding box center [397, 295] width 110 height 32
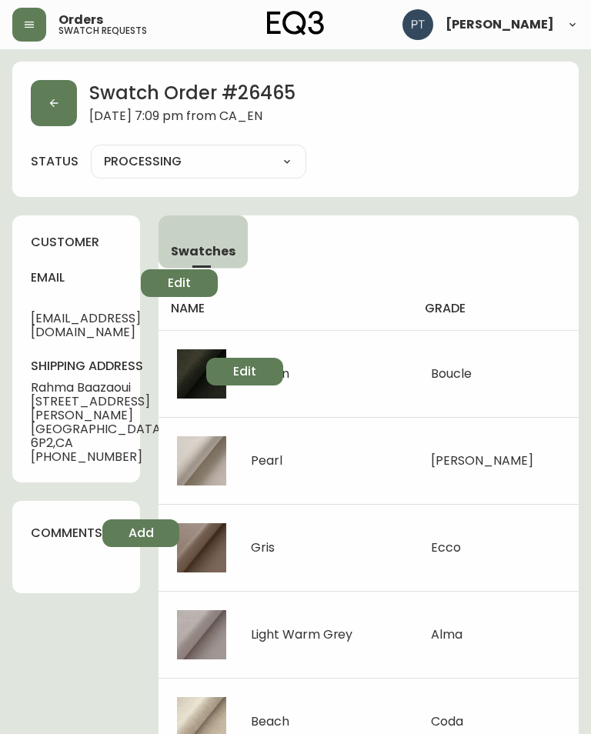
click at [62, 100] on button "button" at bounding box center [54, 103] width 46 height 46
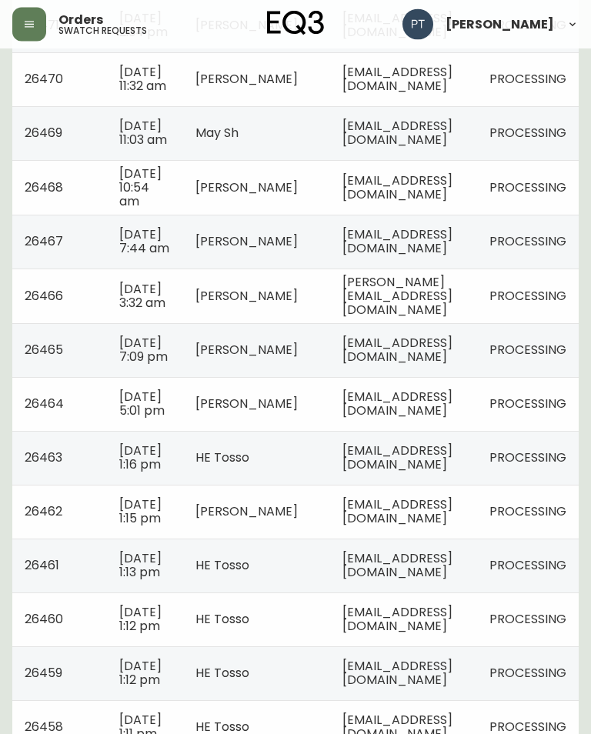
scroll to position [940, 0]
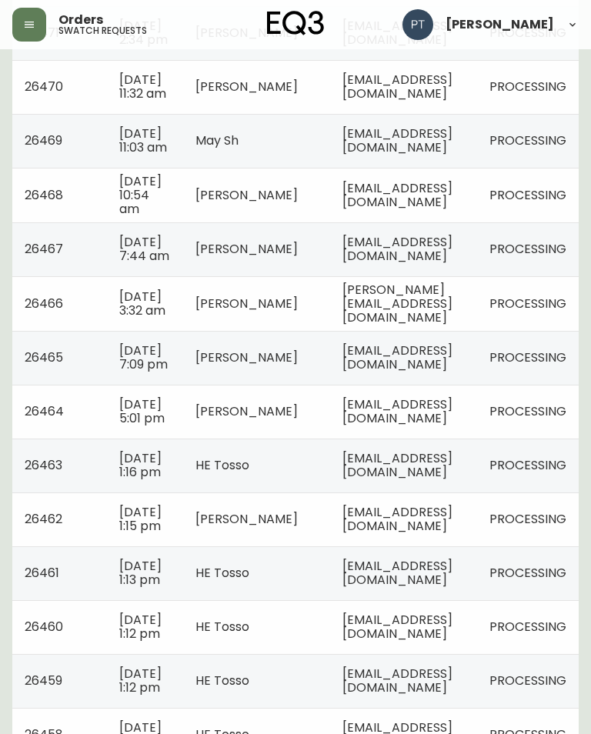
click at [477, 331] on td "[PERSON_NAME][EMAIL_ADDRESS][DOMAIN_NAME]" at bounding box center [403, 303] width 147 height 55
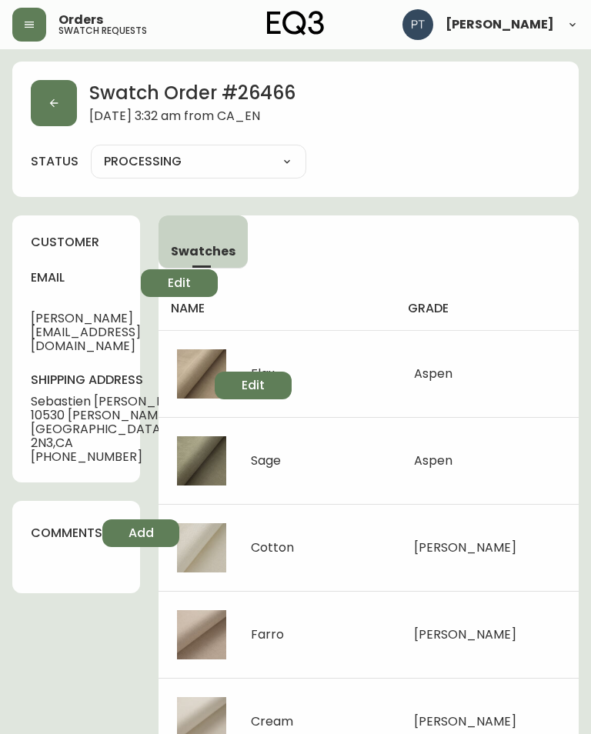
click at [58, 92] on button "button" at bounding box center [54, 103] width 46 height 46
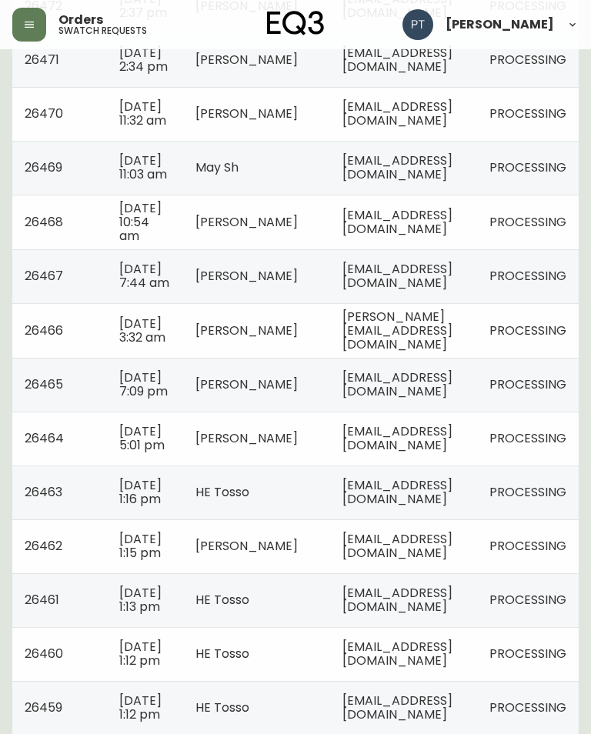
scroll to position [904, 0]
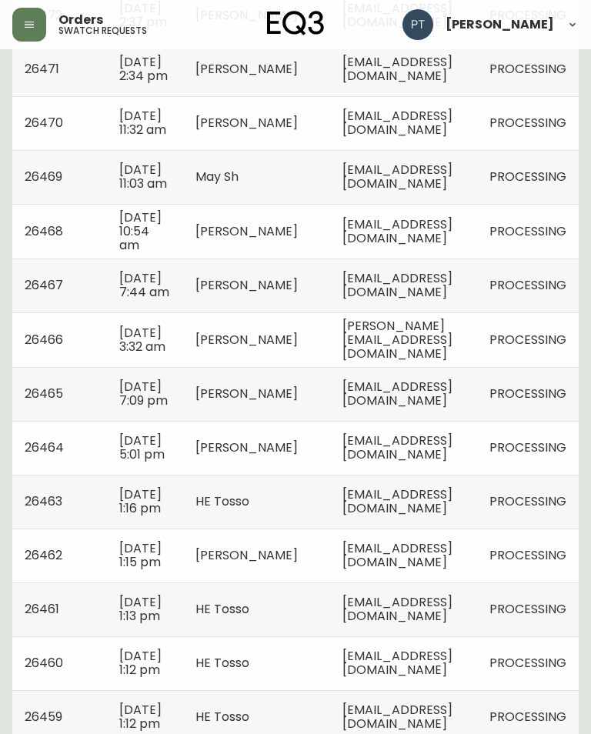
click at [477, 312] on td "[EMAIL_ADDRESS][DOMAIN_NAME]" at bounding box center [403, 285] width 147 height 54
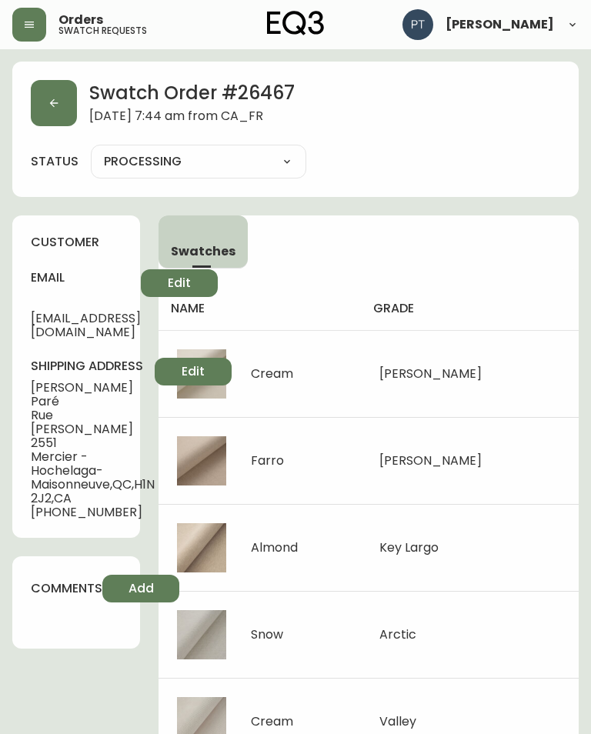
click at [55, 96] on button "button" at bounding box center [54, 103] width 46 height 46
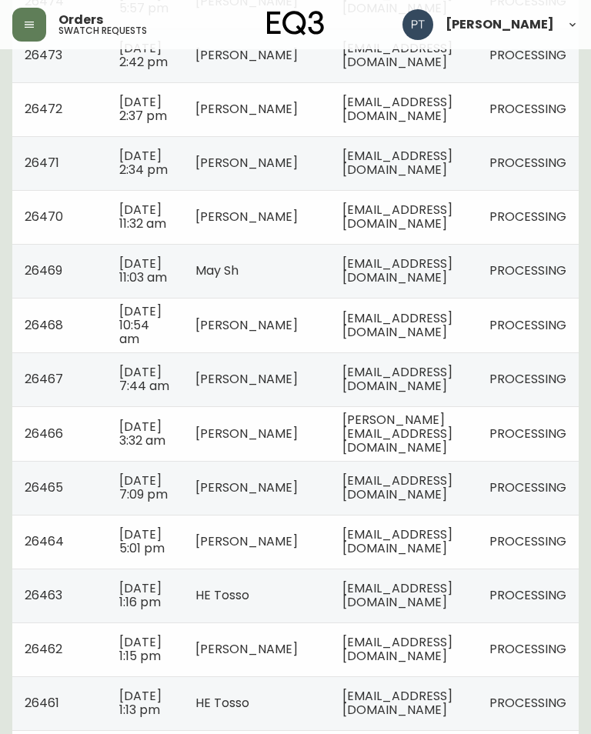
scroll to position [809, 0]
click at [421, 342] on span "[EMAIL_ADDRESS][DOMAIN_NAME]" at bounding box center [397, 326] width 110 height 32
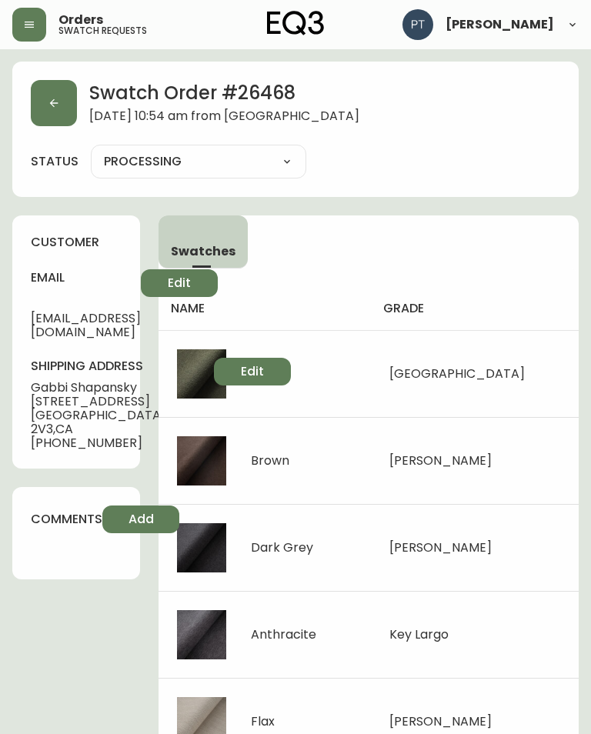
click at [66, 106] on button "button" at bounding box center [54, 103] width 46 height 46
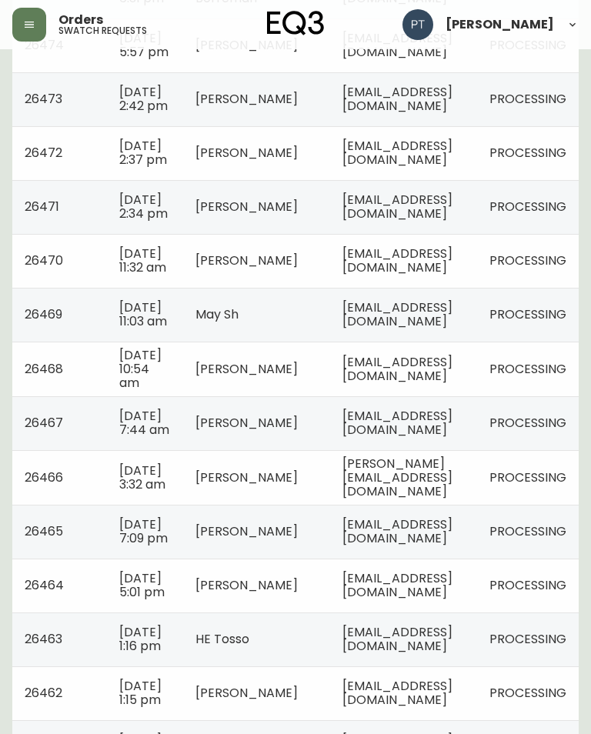
scroll to position [765, 0]
click at [463, 342] on td "[EMAIL_ADDRESS][DOMAIN_NAME]" at bounding box center [403, 315] width 147 height 54
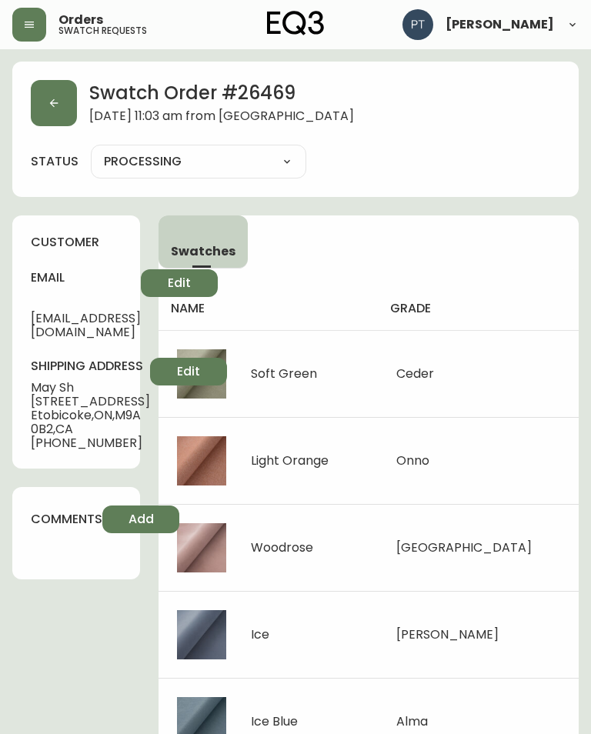
scroll to position [32, 0]
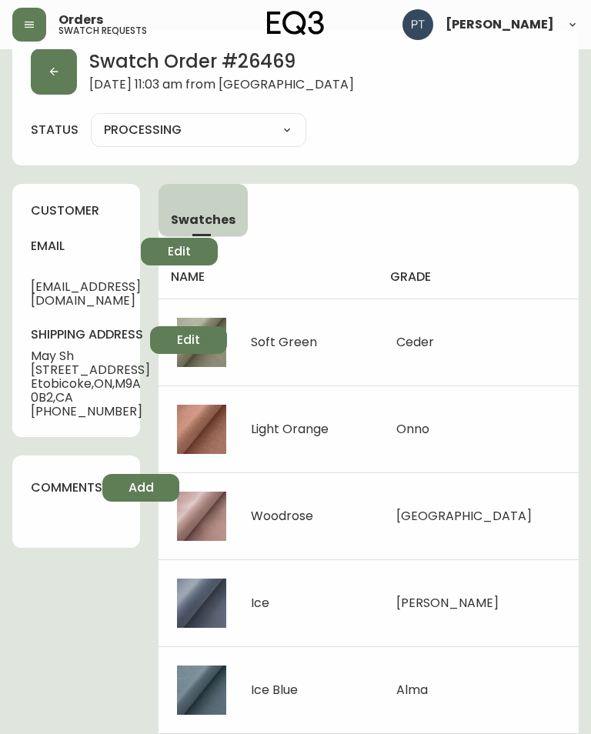
click at [50, 58] on button "button" at bounding box center [54, 71] width 46 height 46
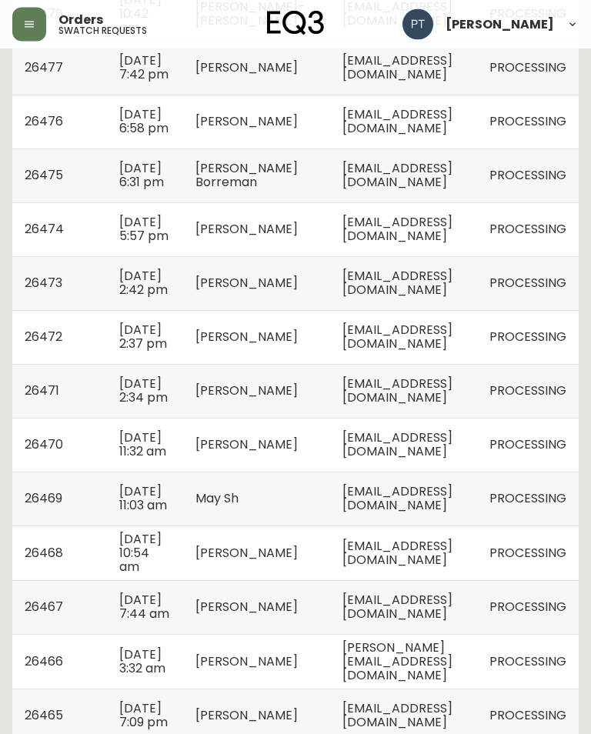
scroll to position [582, 0]
click at [443, 460] on span "[EMAIL_ADDRESS][DOMAIN_NAME]" at bounding box center [397, 444] width 110 height 32
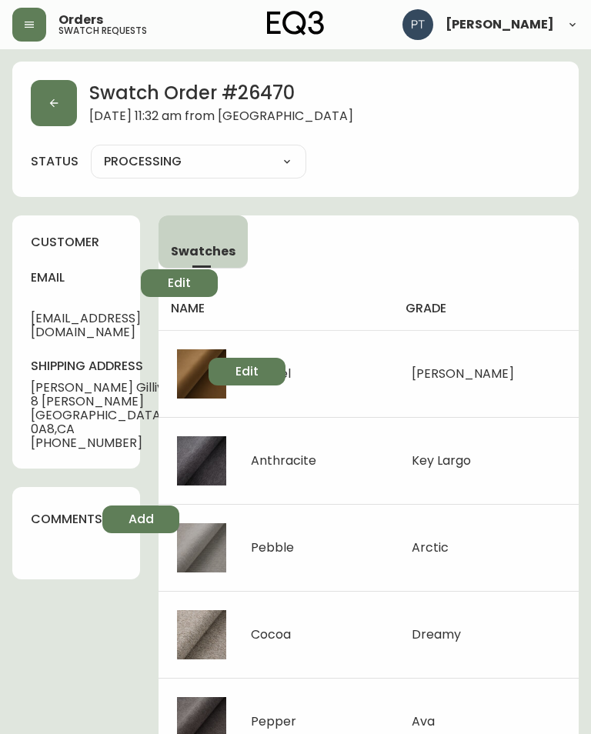
click at [48, 95] on button "button" at bounding box center [54, 103] width 46 height 46
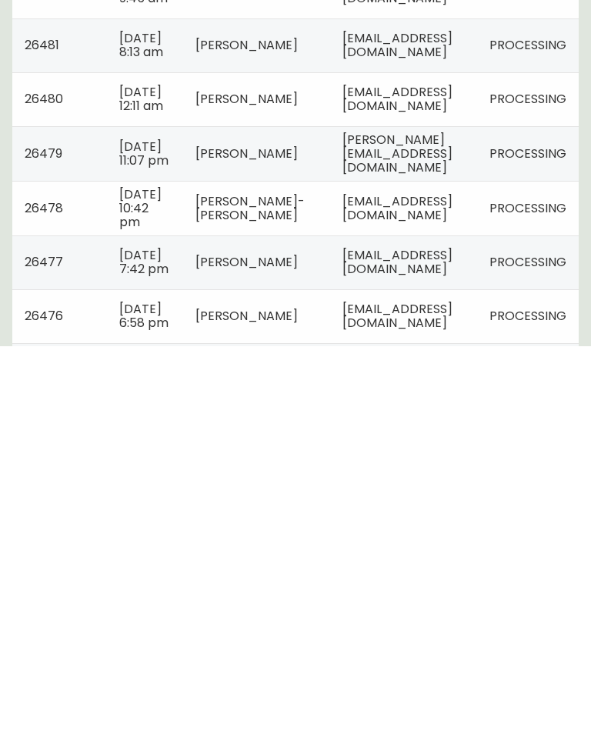
scroll to position [435, 0]
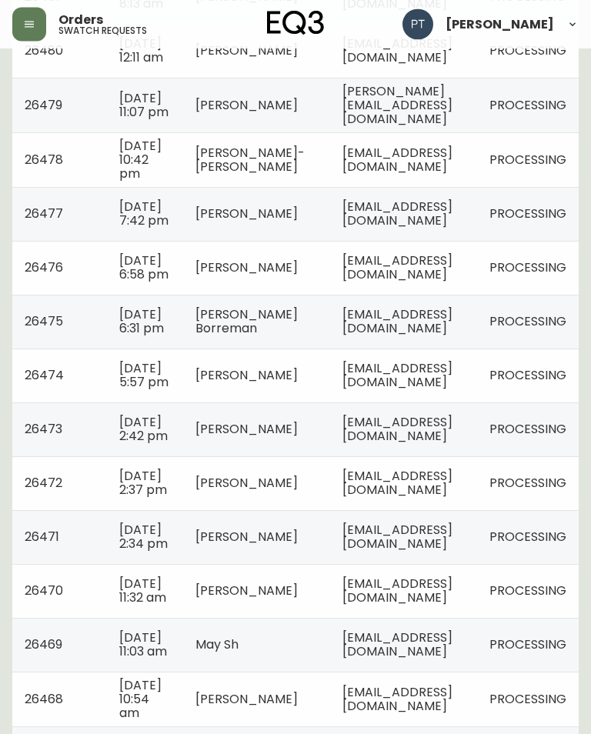
click at [444, 553] on span "[EMAIL_ADDRESS][DOMAIN_NAME]" at bounding box center [397, 537] width 110 height 32
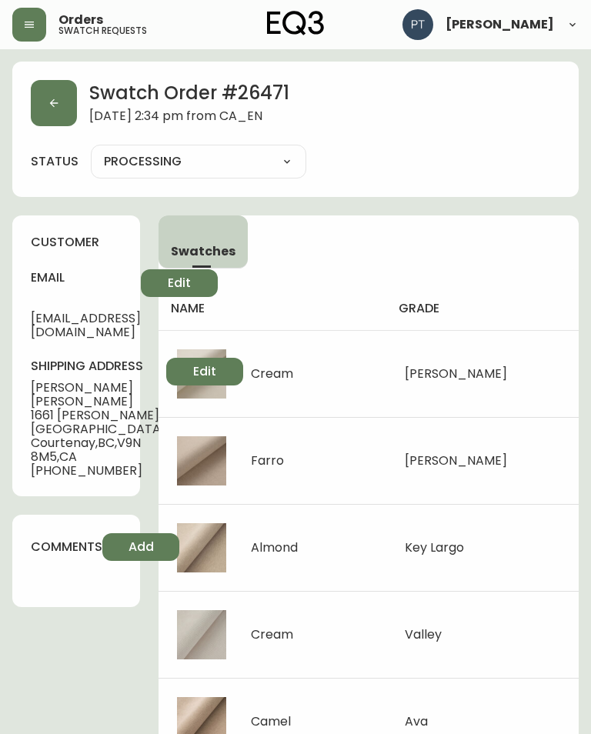
click at [51, 90] on button "button" at bounding box center [54, 103] width 46 height 46
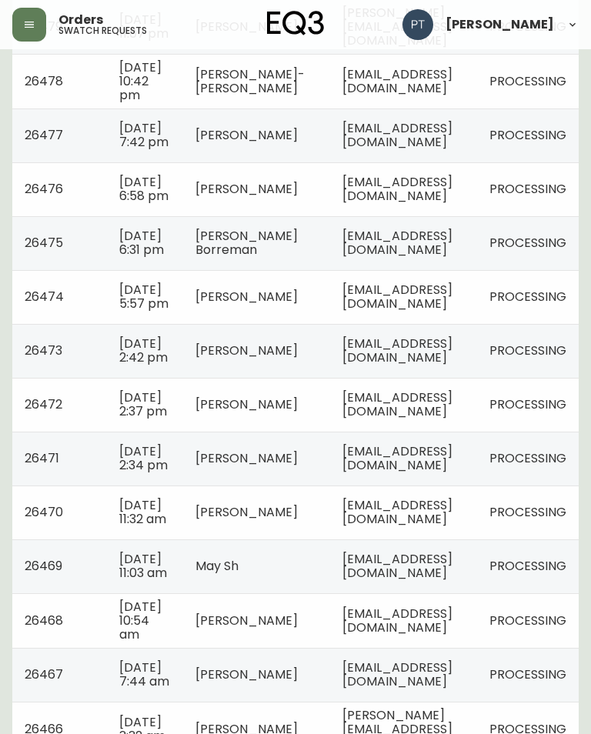
scroll to position [508, 0]
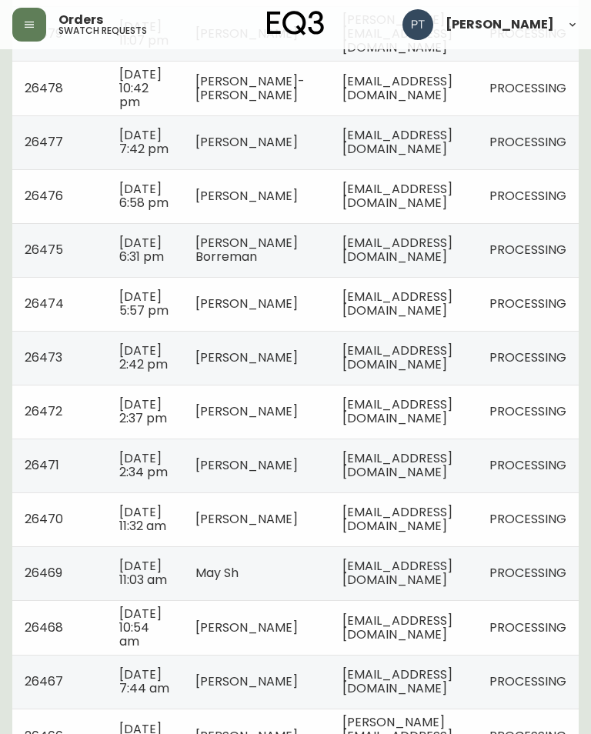
click at [452, 427] on span "[EMAIL_ADDRESS][DOMAIN_NAME]" at bounding box center [397, 411] width 110 height 32
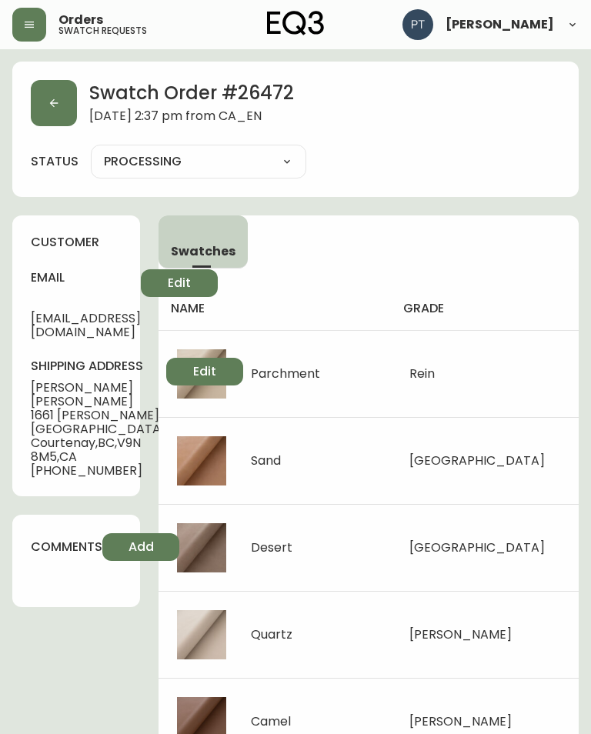
click at [57, 100] on icon "button" at bounding box center [54, 103] width 12 height 12
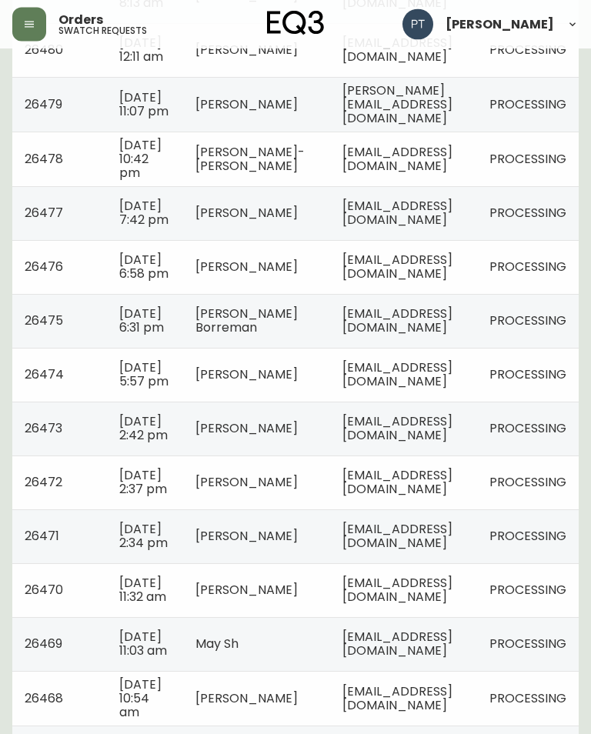
scroll to position [437, 0]
click at [132, 444] on span "[DATE] 2:42 pm" at bounding box center [143, 428] width 48 height 32
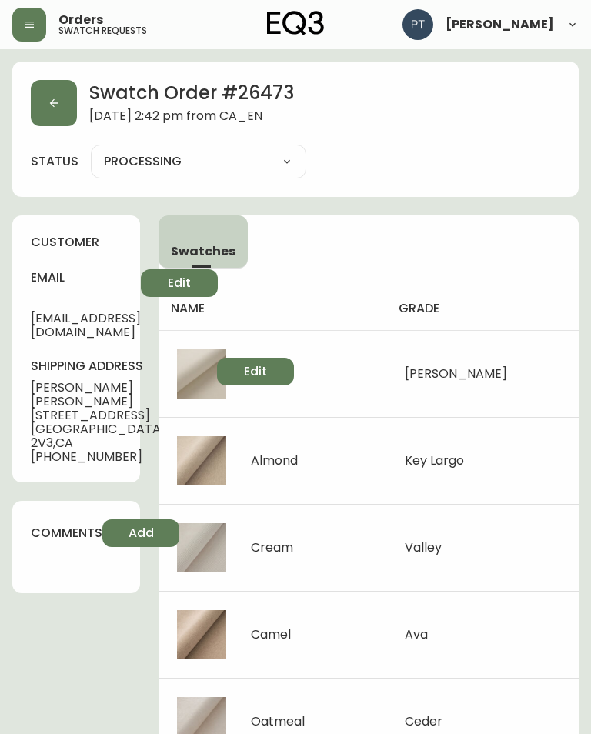
click at [60, 102] on button "button" at bounding box center [54, 103] width 46 height 46
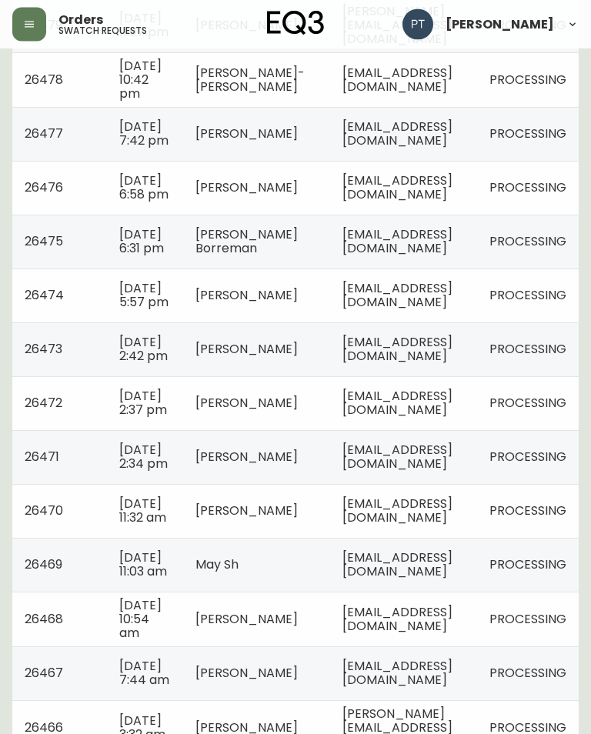
scroll to position [487, 0]
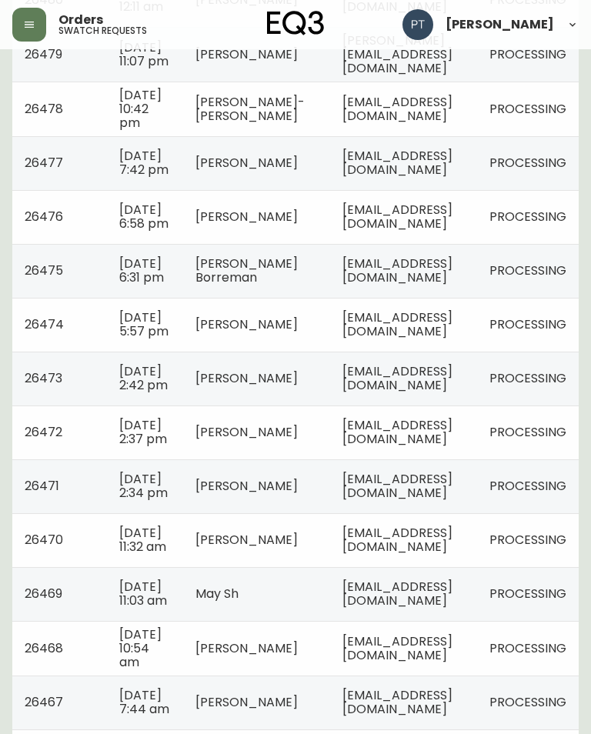
click at [477, 352] on td "[EMAIL_ADDRESS][DOMAIN_NAME]" at bounding box center [403, 325] width 147 height 54
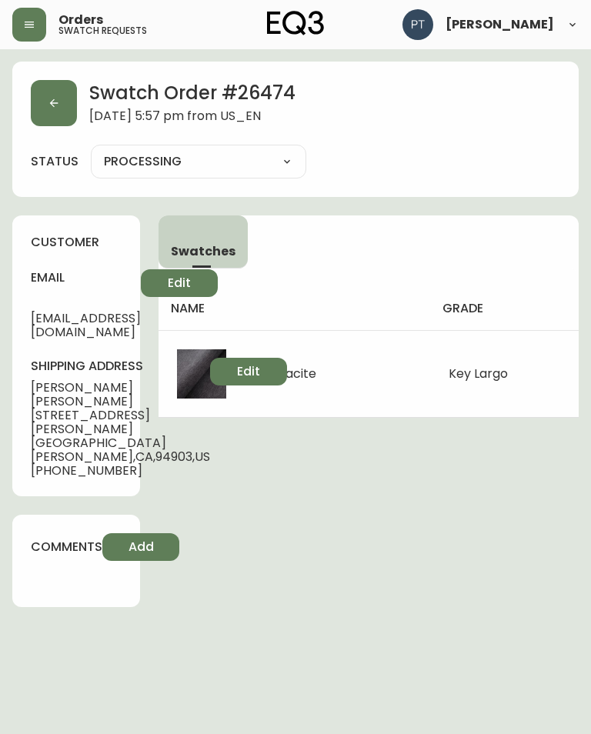
click at [61, 100] on button "button" at bounding box center [54, 103] width 46 height 46
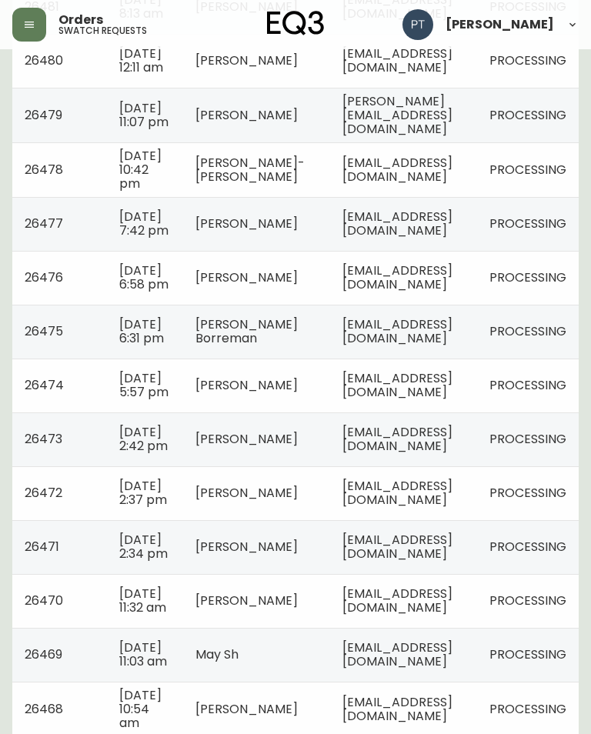
scroll to position [426, 0]
click at [452, 347] on span "[EMAIL_ADDRESS][DOMAIN_NAME]" at bounding box center [397, 331] width 110 height 32
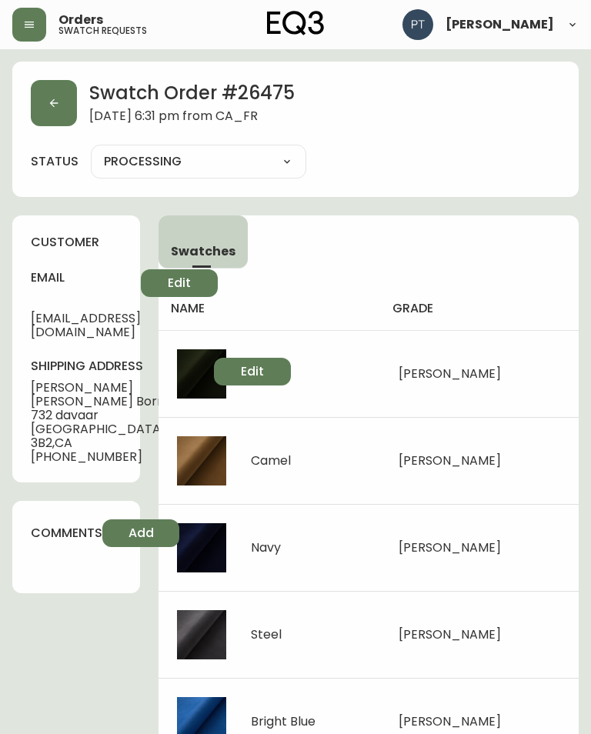
scroll to position [1, 0]
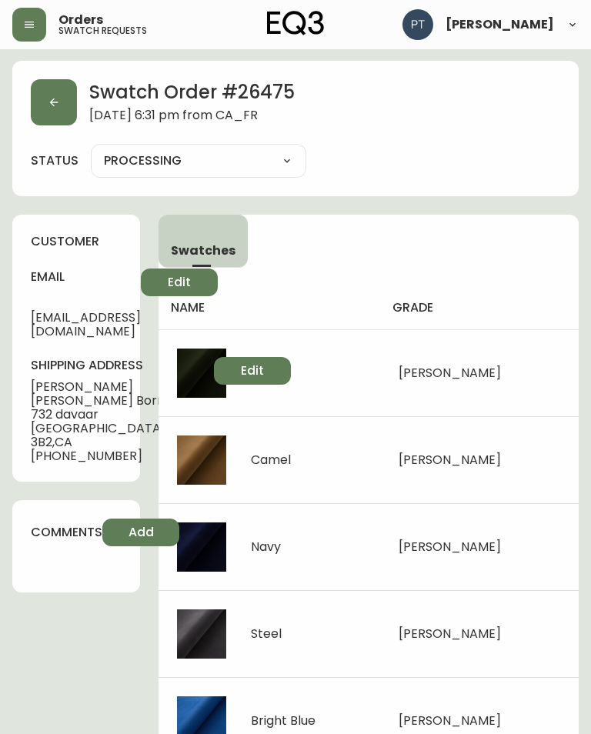
click at [56, 105] on icon "button" at bounding box center [54, 102] width 12 height 12
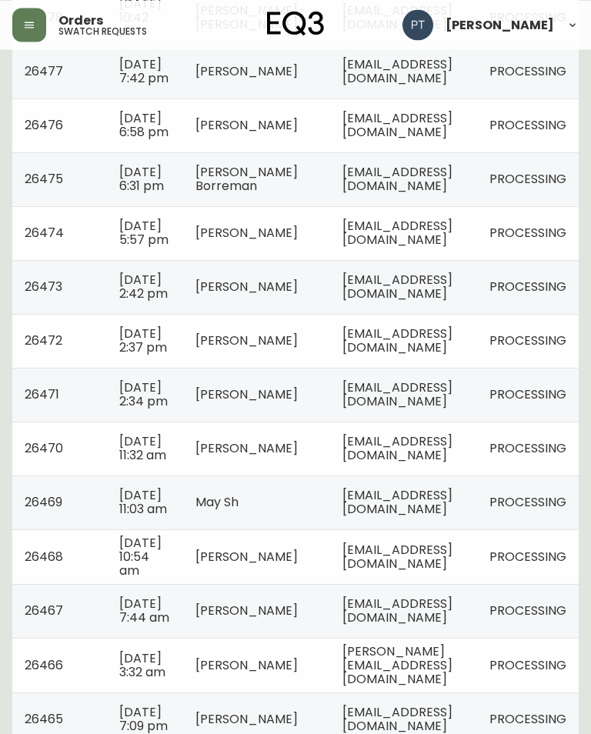
scroll to position [447, 0]
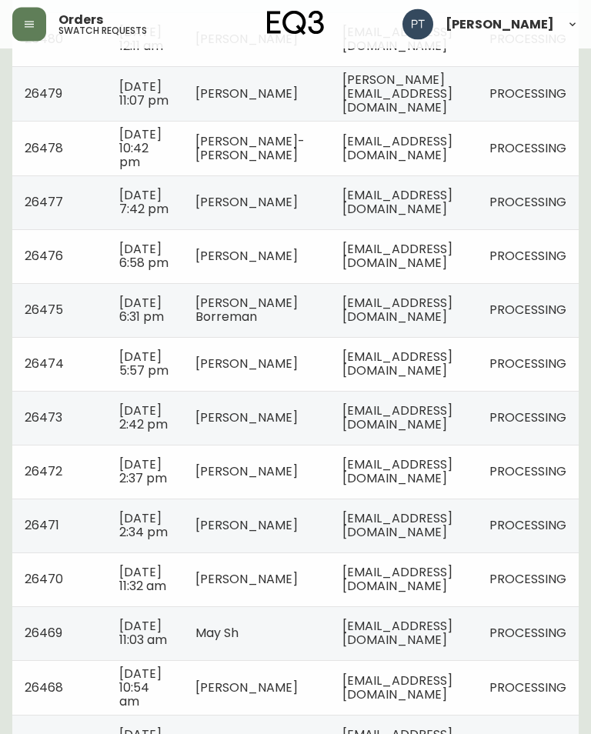
click at [477, 284] on td "[EMAIL_ADDRESS][DOMAIN_NAME]" at bounding box center [403, 257] width 147 height 54
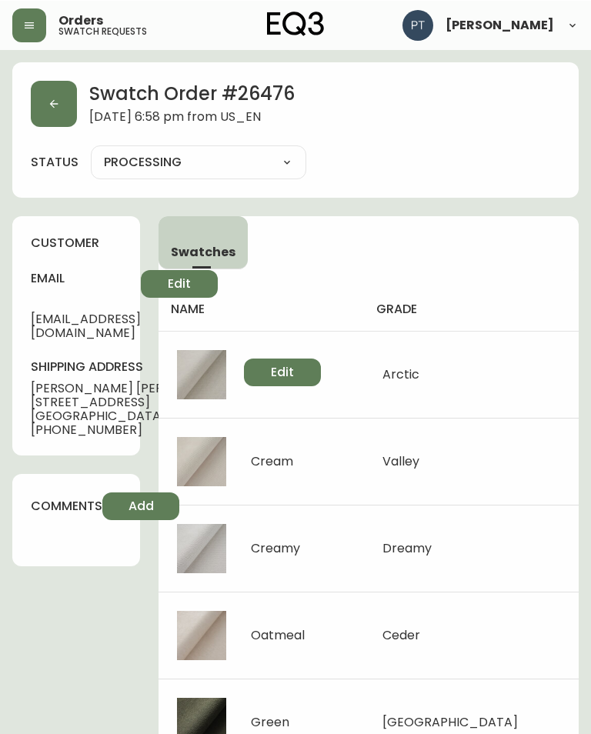
click at [46, 122] on button "button" at bounding box center [54, 103] width 46 height 46
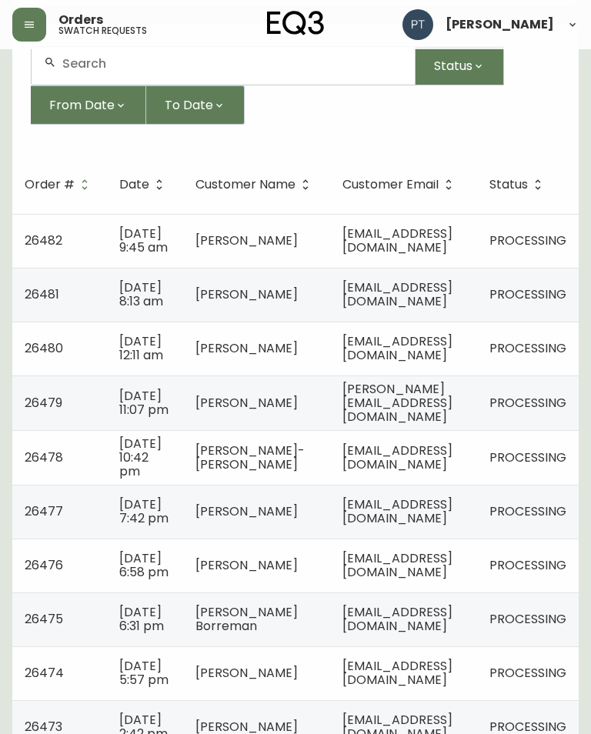
scroll to position [141, 0]
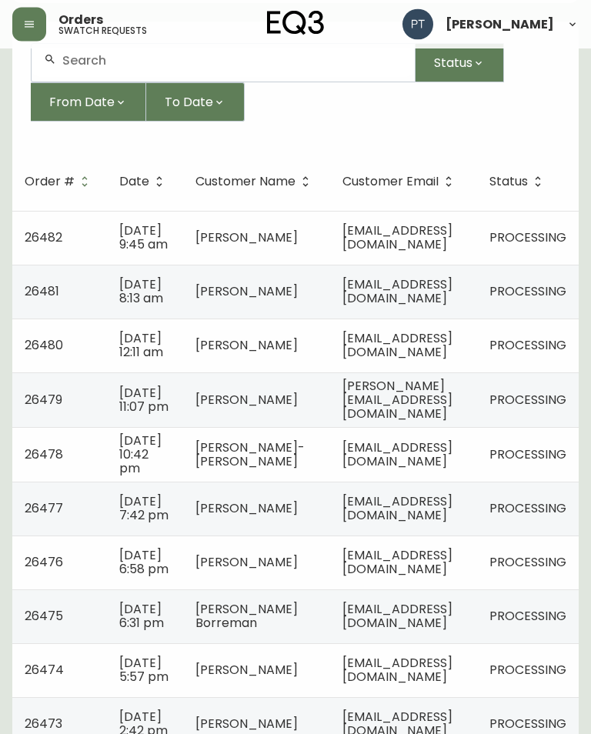
click at [462, 536] on td "[EMAIL_ADDRESS][DOMAIN_NAME]" at bounding box center [403, 509] width 147 height 54
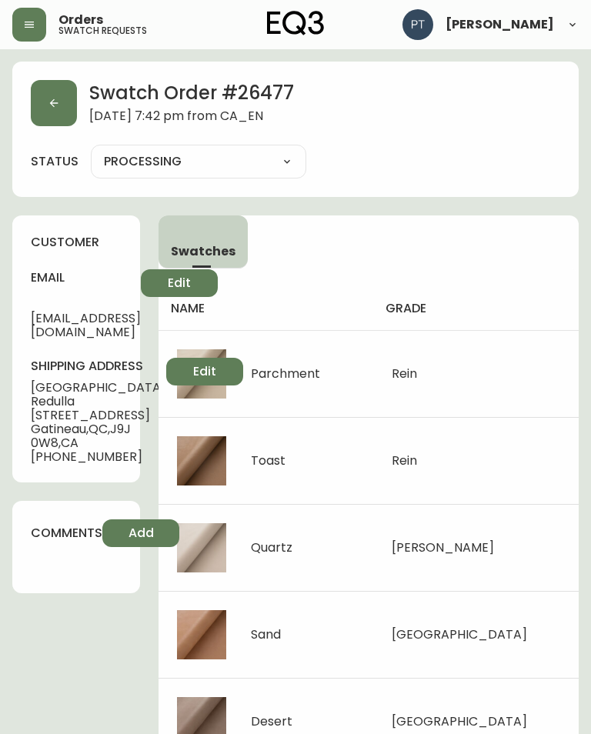
click at [48, 107] on icon "button" at bounding box center [54, 103] width 12 height 12
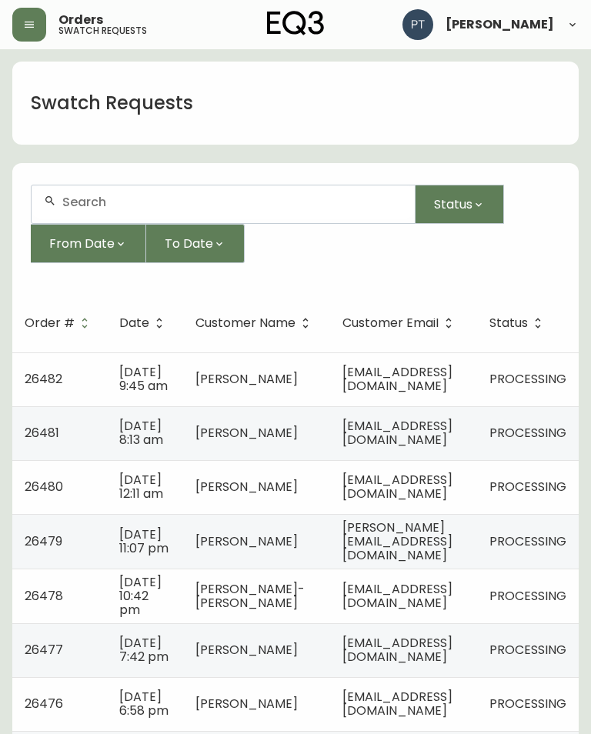
click at [477, 614] on td "[EMAIL_ADDRESS][DOMAIN_NAME]" at bounding box center [403, 595] width 147 height 55
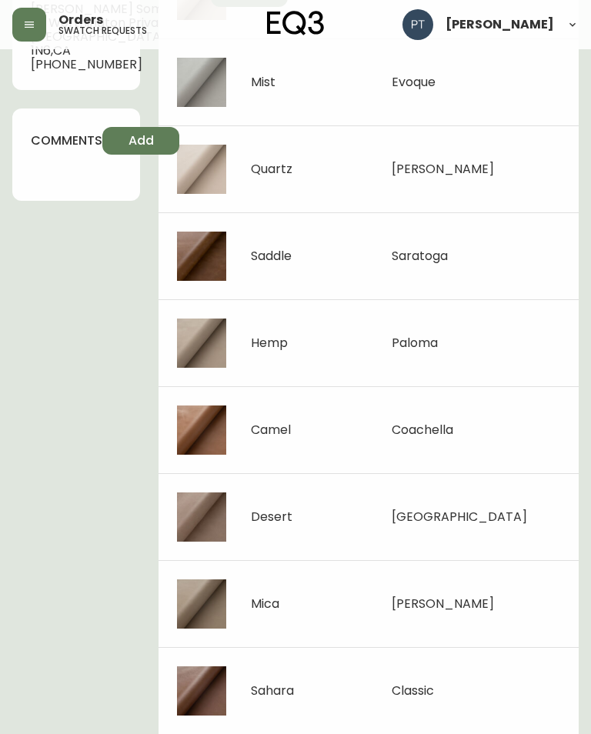
scroll to position [442, 0]
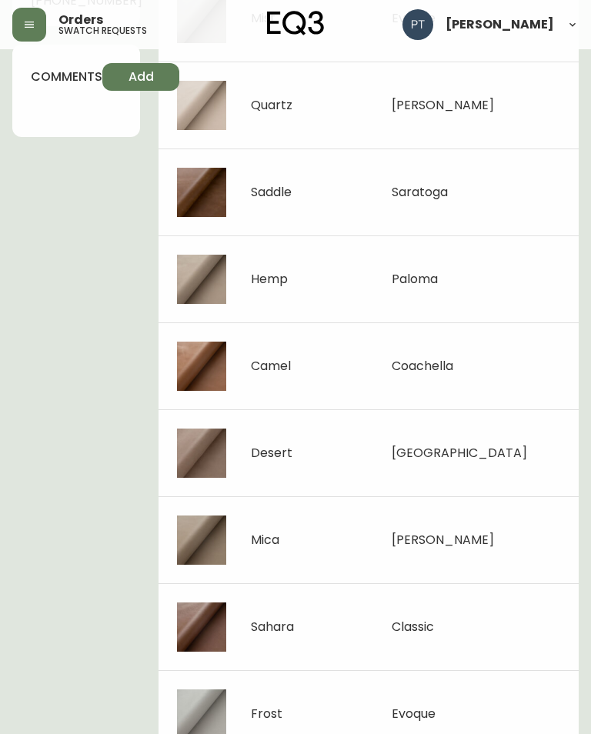
click at [129, 282] on div "Swatch Order # 26478 [DATE] 10:42 pm from [GEOGRAPHIC_DATA] status PROCESSING P…" at bounding box center [295, 188] width 566 height 1138
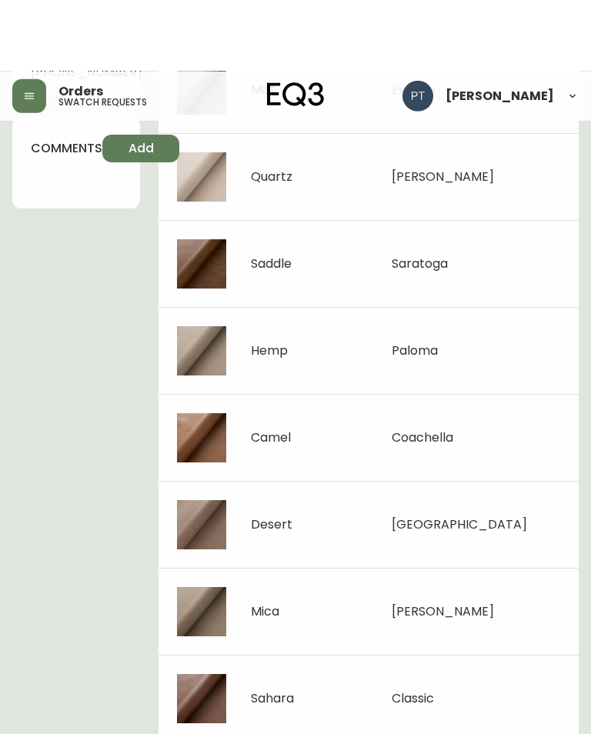
scroll to position [0, 0]
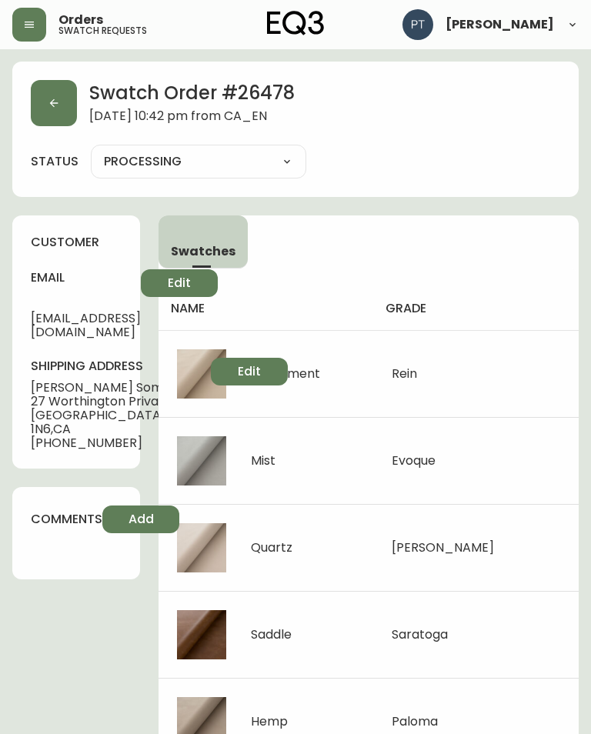
click at [55, 108] on icon "button" at bounding box center [54, 103] width 12 height 12
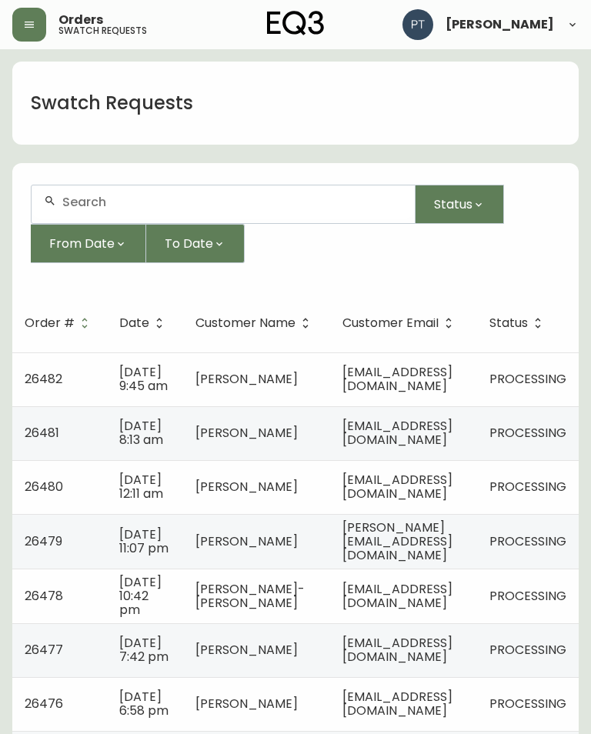
click at [436, 564] on span "[PERSON_NAME][EMAIL_ADDRESS][DOMAIN_NAME]" at bounding box center [397, 540] width 110 height 45
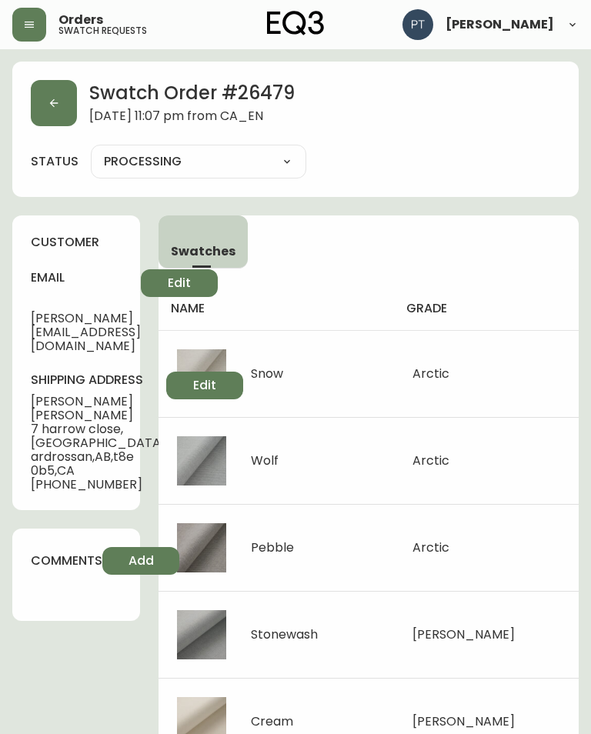
click at [71, 92] on button "button" at bounding box center [54, 103] width 46 height 46
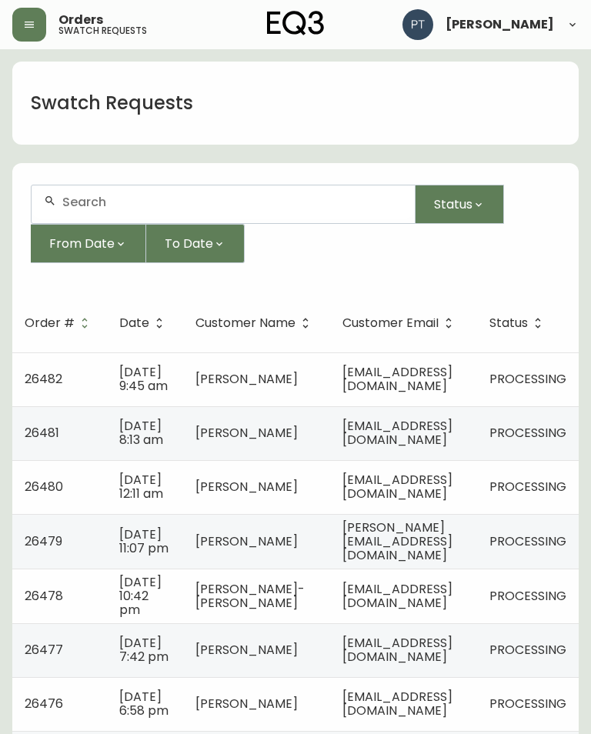
click at [176, 502] on td "[DATE] 12:11 am" at bounding box center [145, 487] width 76 height 54
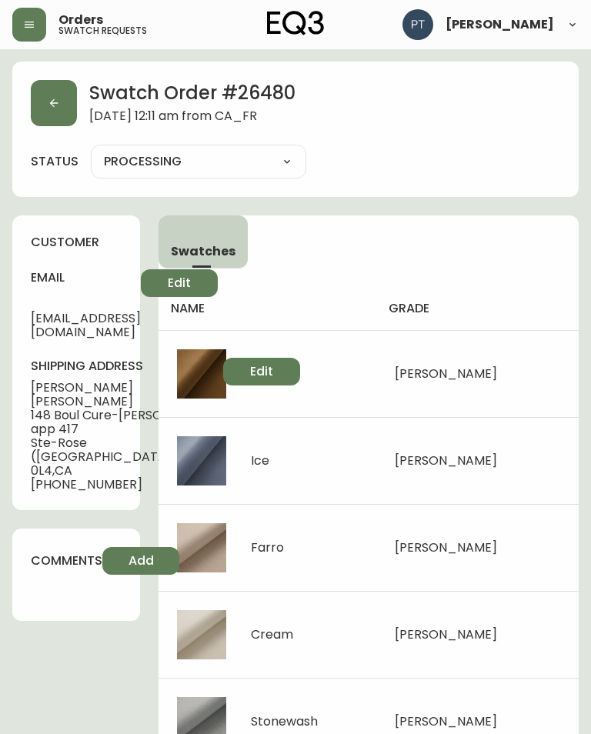
click at [75, 99] on button "button" at bounding box center [54, 103] width 46 height 46
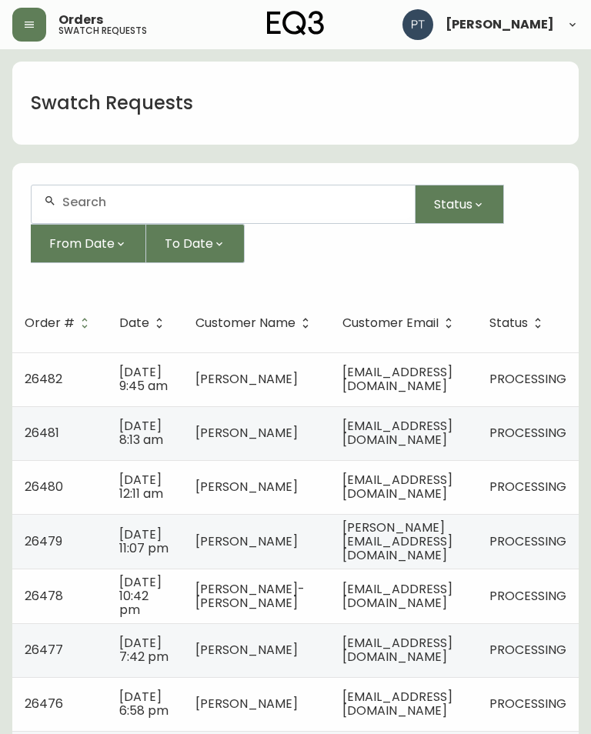
click at [452, 502] on span "[EMAIL_ADDRESS][DOMAIN_NAME]" at bounding box center [397, 487] width 110 height 32
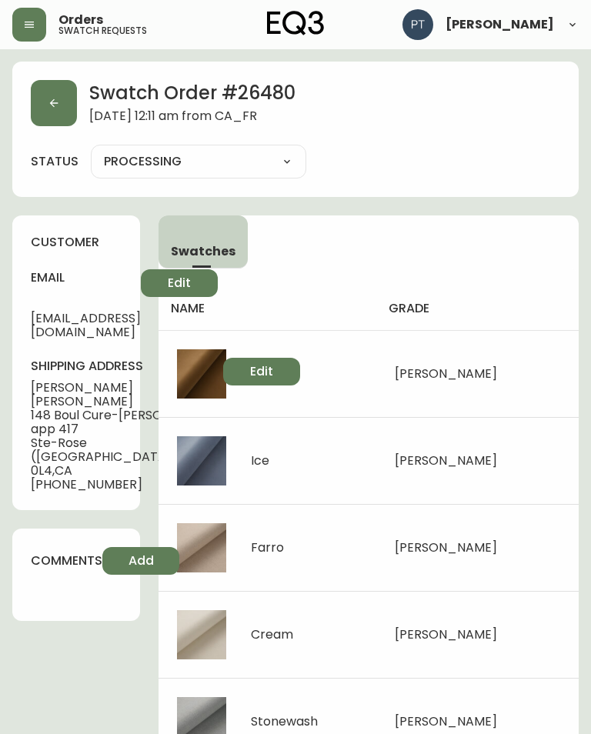
click at [57, 101] on icon "button" at bounding box center [54, 103] width 12 height 12
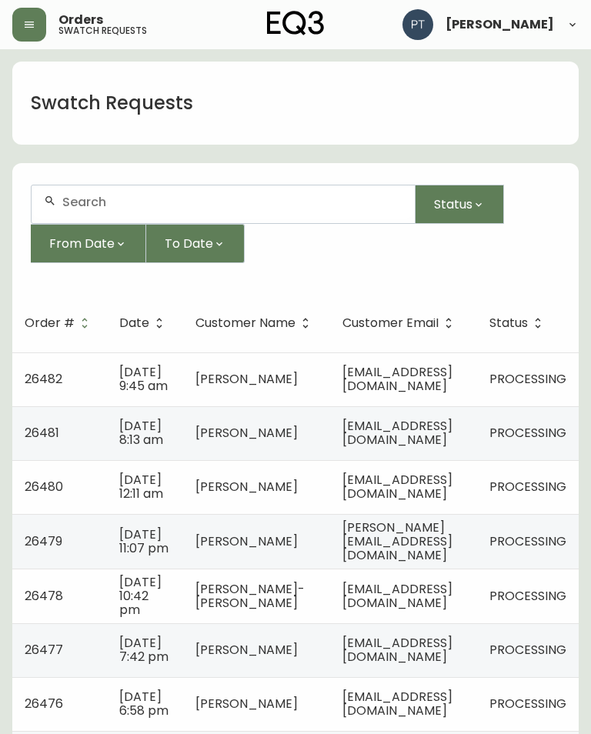
click at [423, 441] on span "[EMAIL_ADDRESS][DOMAIN_NAME]" at bounding box center [397, 433] width 110 height 32
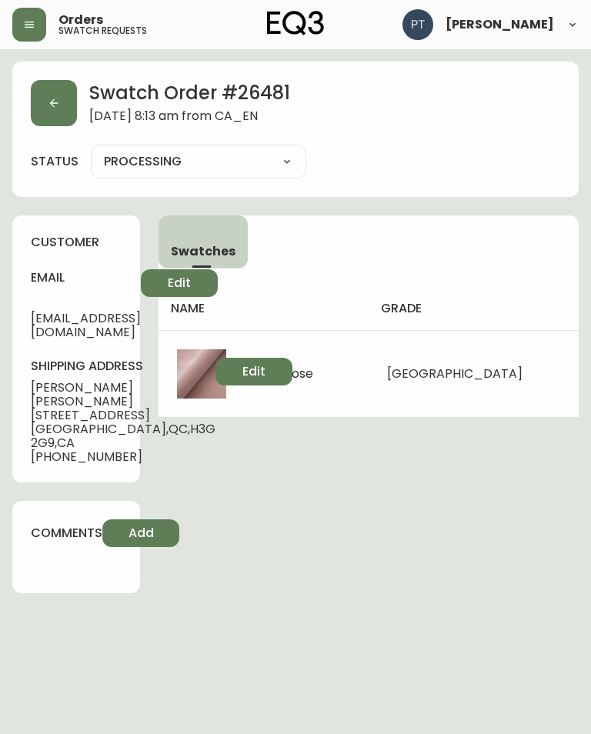
click at [51, 114] on button "button" at bounding box center [54, 103] width 46 height 46
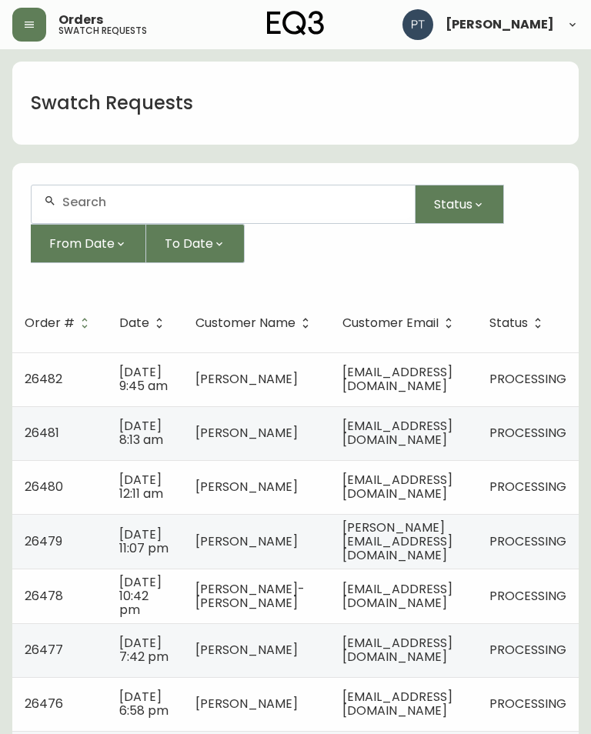
click at [177, 378] on td "[DATE] 9:45 am" at bounding box center [145, 379] width 76 height 54
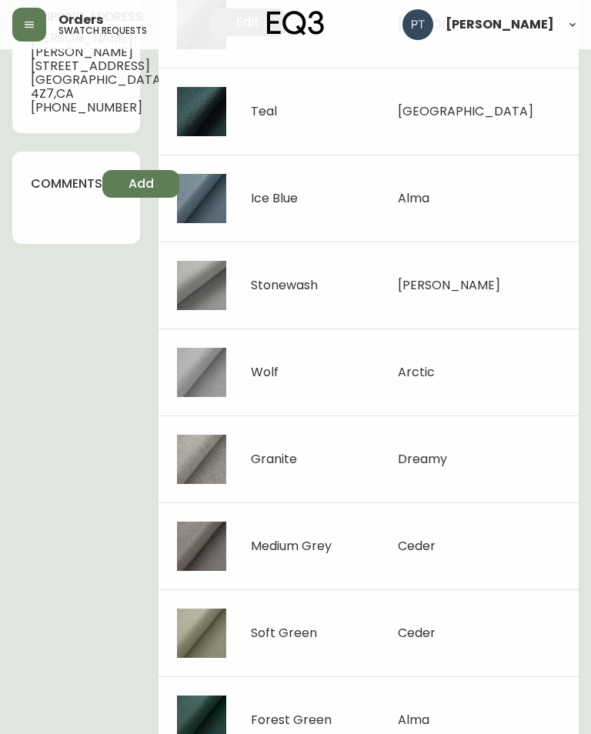
scroll to position [355, 0]
